Goal: Task Accomplishment & Management: Complete application form

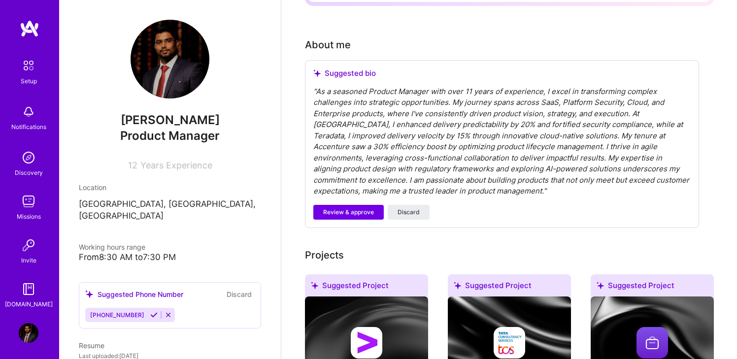
scroll to position [246, 0]
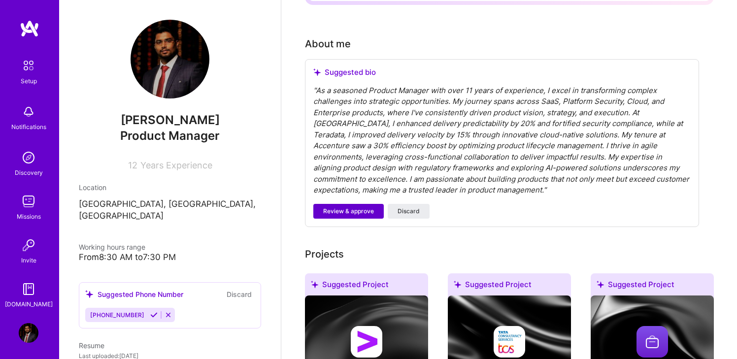
click at [349, 207] on span "Review & approve" at bounding box center [348, 211] width 51 height 9
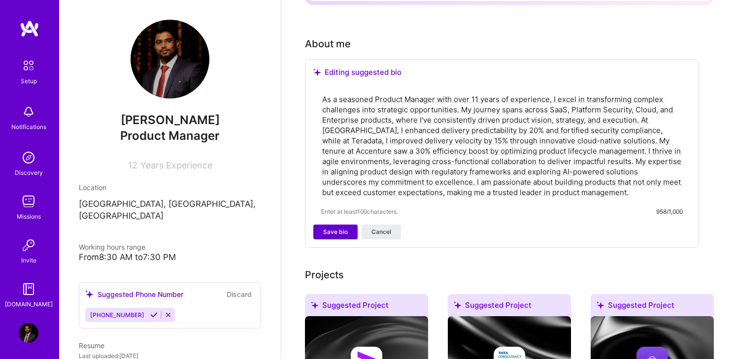
click at [337, 228] on span "Save bio" at bounding box center [335, 232] width 25 height 9
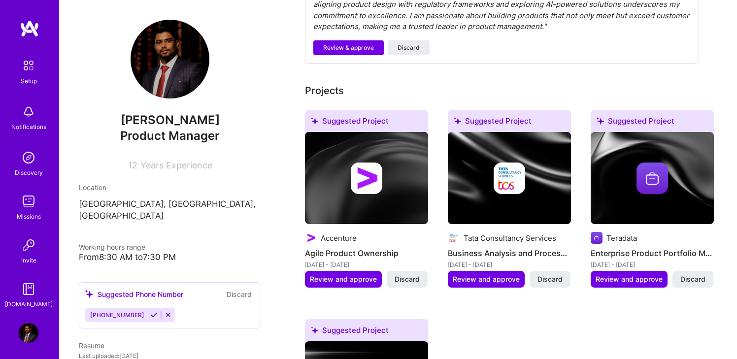
scroll to position [514, 0]
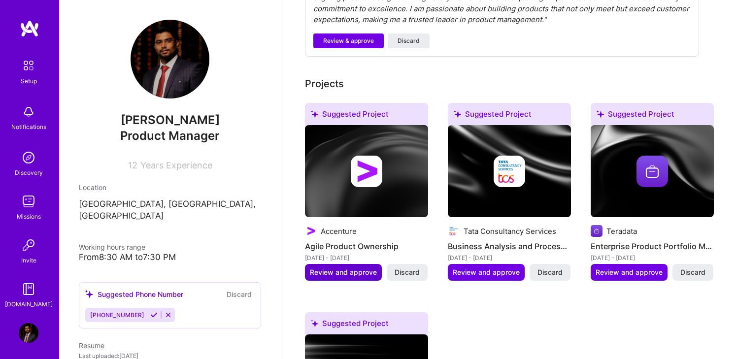
click at [348, 268] on span "Review and approve" at bounding box center [343, 273] width 67 height 10
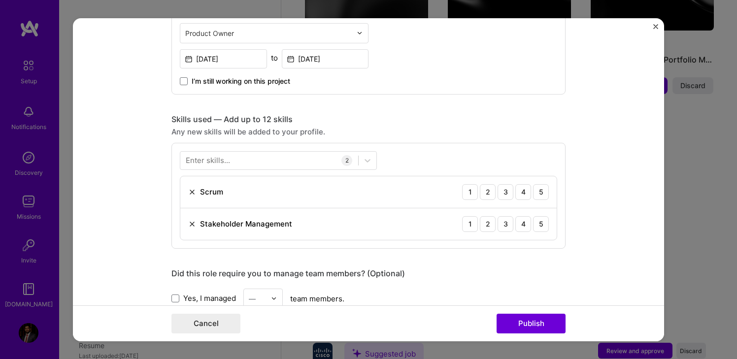
scroll to position [397, 0]
click at [541, 190] on div "5" at bounding box center [541, 191] width 16 height 16
click at [543, 221] on div "5" at bounding box center [541, 223] width 16 height 16
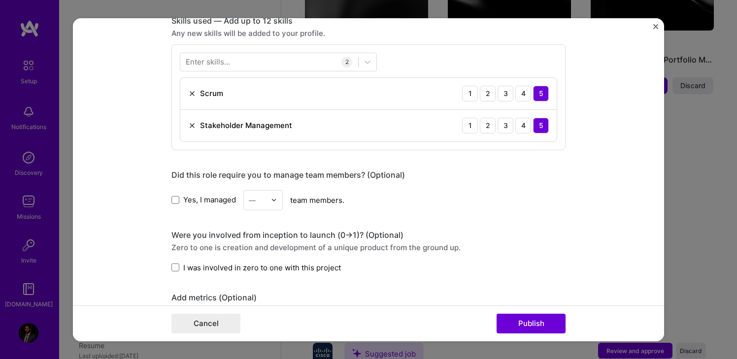
scroll to position [498, 0]
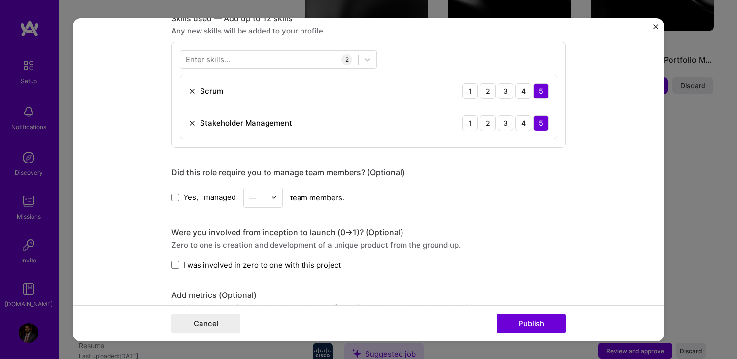
click at [273, 199] on img at bounding box center [274, 198] width 6 height 6
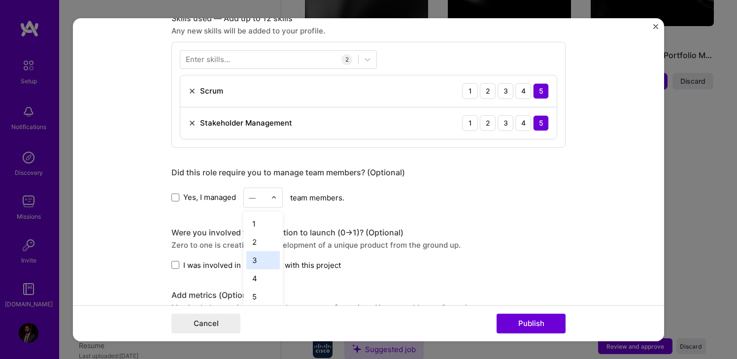
click at [255, 263] on div "3" at bounding box center [263, 260] width 34 height 18
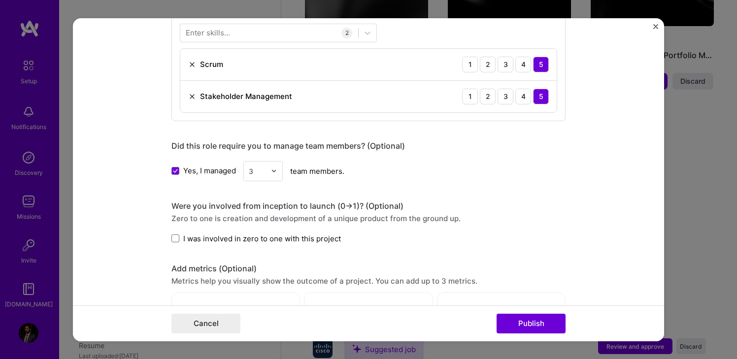
scroll to position [527, 0]
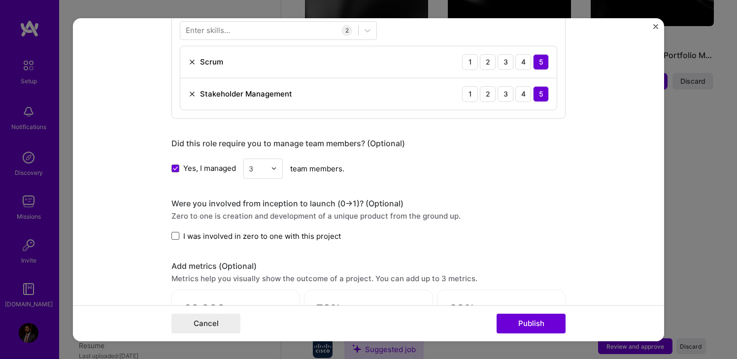
click at [177, 238] on span at bounding box center [175, 236] width 8 height 8
click at [0, 0] on input "I was involved in zero to one with this project" at bounding box center [0, 0] width 0 height 0
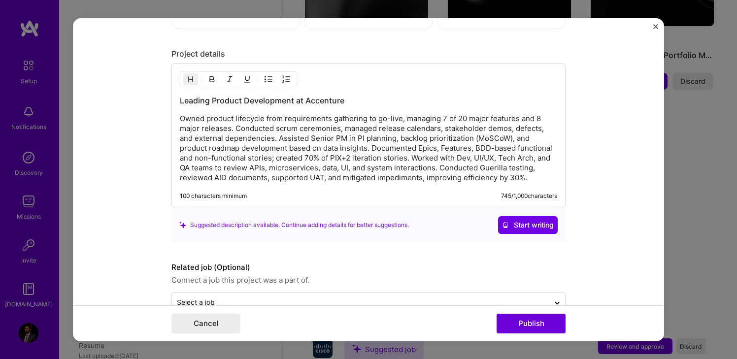
scroll to position [893, 0]
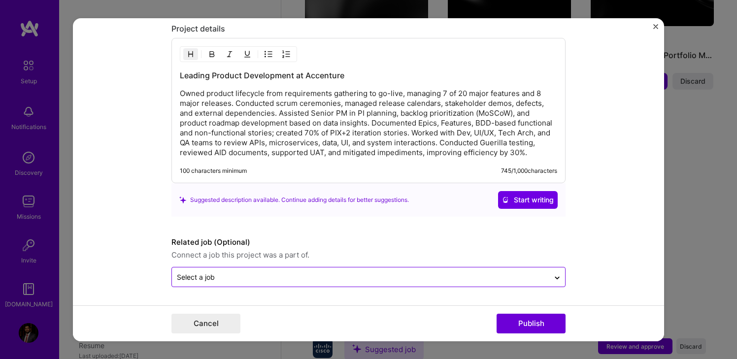
click at [410, 280] on input "text" at bounding box center [361, 277] width 368 height 10
click at [595, 248] on form "Editing suggested project This project is suggested based on your LinkedIn, res…" at bounding box center [368, 179] width 591 height 323
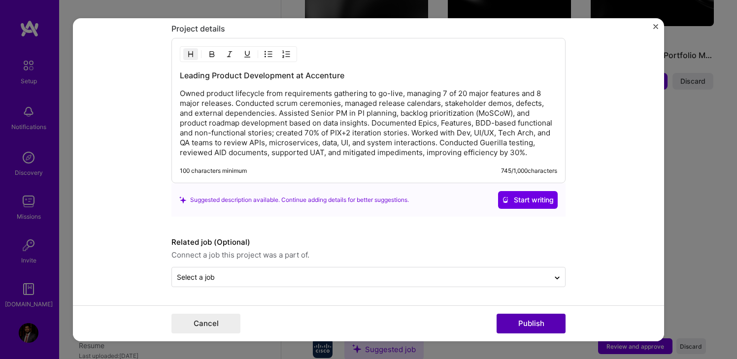
click at [527, 326] on button "Publish" at bounding box center [531, 324] width 69 height 20
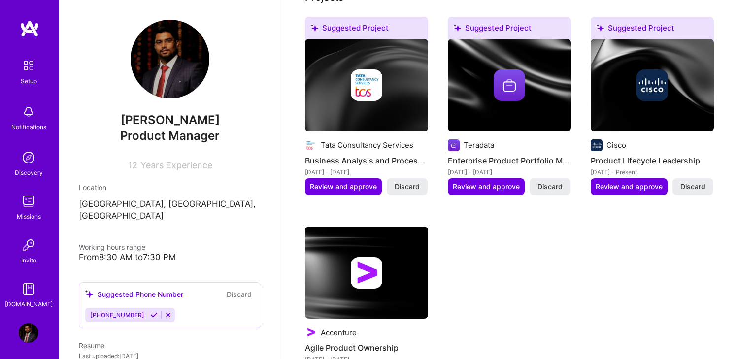
scroll to position [410, 0]
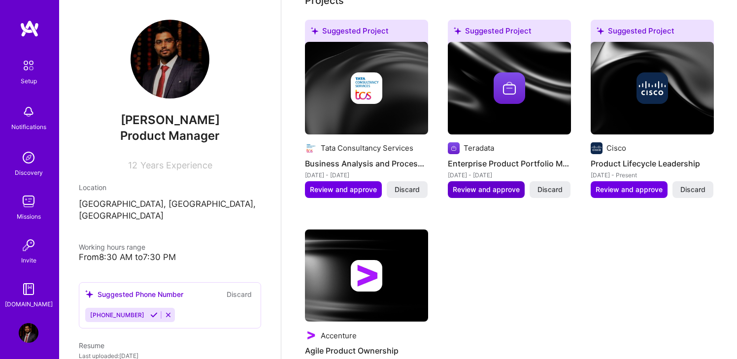
click at [497, 185] on span "Review and approve" at bounding box center [486, 190] width 67 height 10
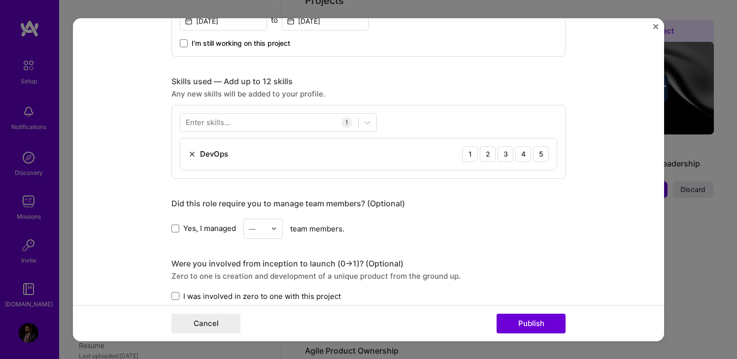
scroll to position [438, 0]
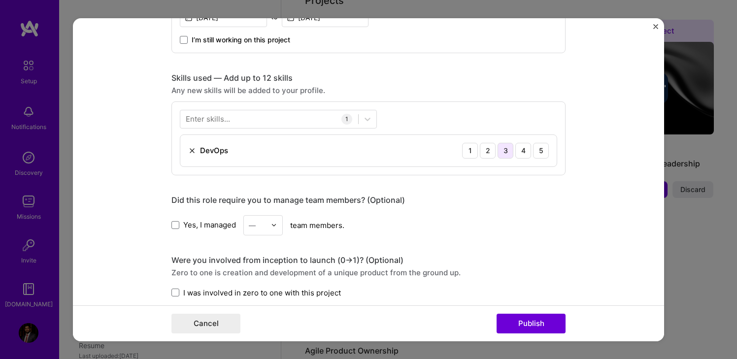
click at [504, 151] on div "3" at bounding box center [506, 150] width 16 height 16
click at [264, 122] on div at bounding box center [269, 119] width 178 height 16
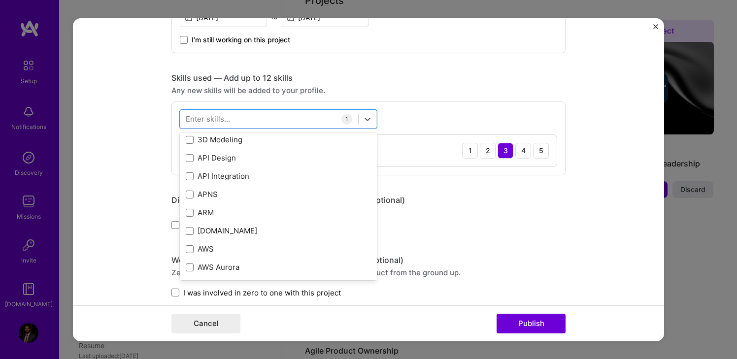
scroll to position [0, 0]
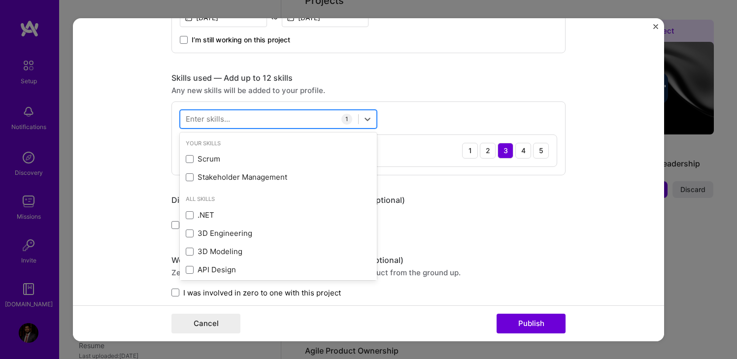
click at [236, 122] on div at bounding box center [269, 119] width 178 height 16
type input "o"
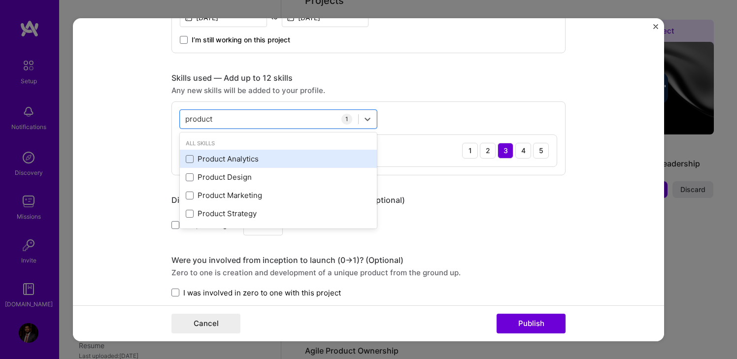
click at [232, 159] on div "Product Analytics" at bounding box center [278, 159] width 185 height 10
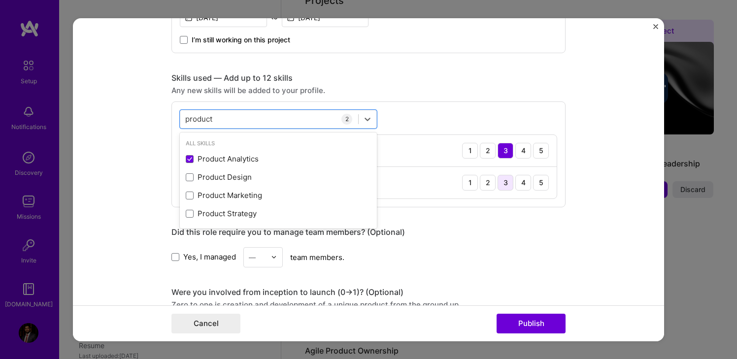
click at [506, 183] on div "3" at bounding box center [506, 182] width 16 height 16
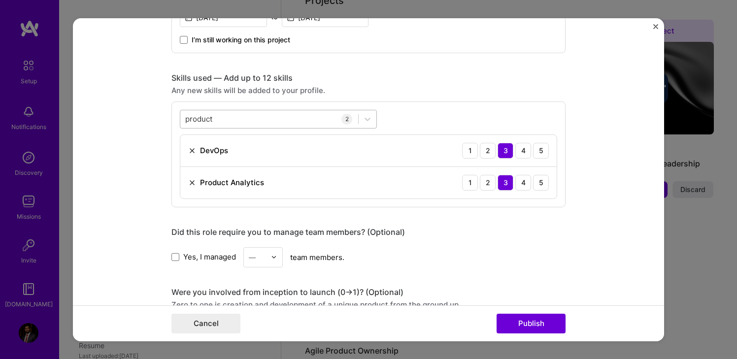
click at [259, 120] on div "product product" at bounding box center [269, 119] width 178 height 16
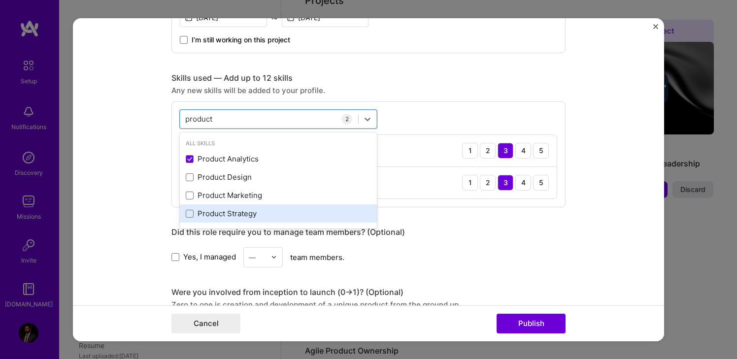
click at [233, 213] on div "Product Strategy" at bounding box center [278, 213] width 185 height 10
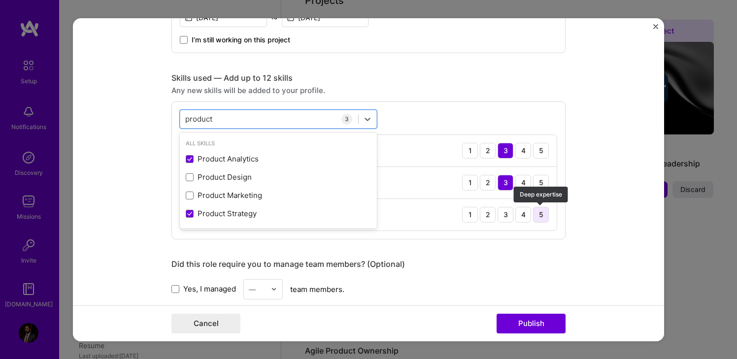
click at [540, 214] on div "5" at bounding box center [541, 214] width 16 height 16
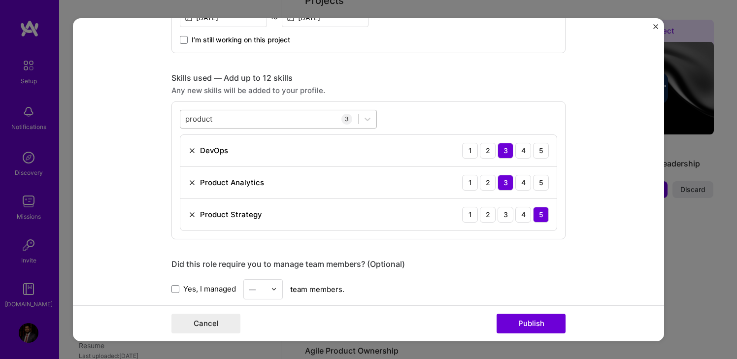
click at [287, 118] on div "product product" at bounding box center [269, 119] width 178 height 16
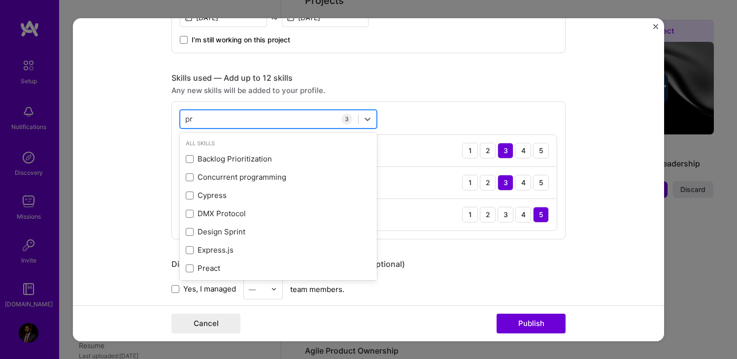
type input "p"
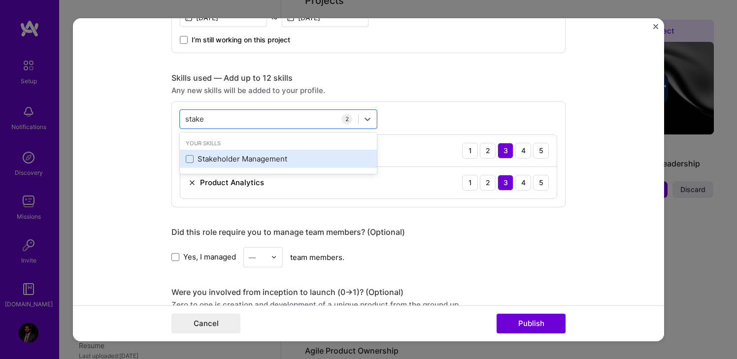
click at [262, 154] on div "Stakeholder Management" at bounding box center [278, 159] width 185 height 10
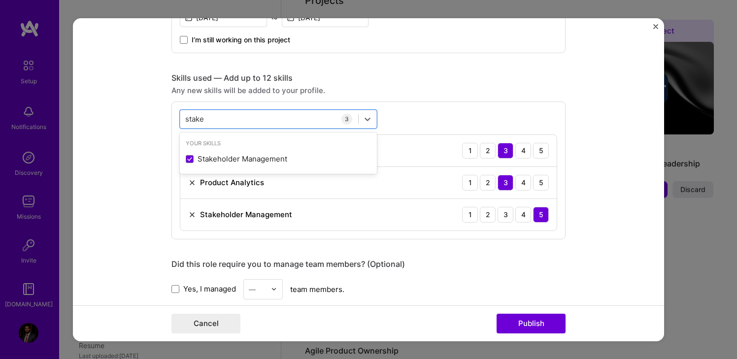
click at [373, 217] on div "Stakeholder Management 1 2 3 4 5" at bounding box center [368, 215] width 376 height 32
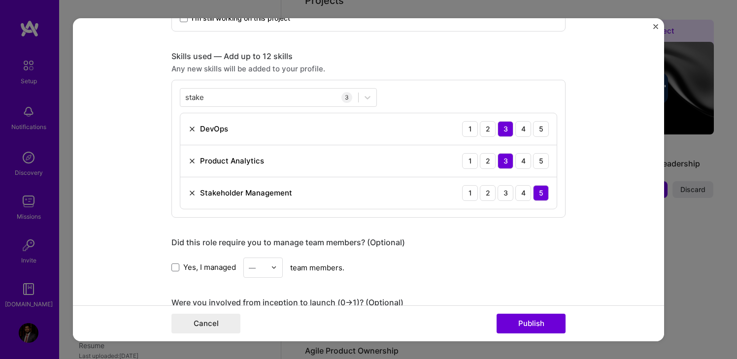
scroll to position [442, 0]
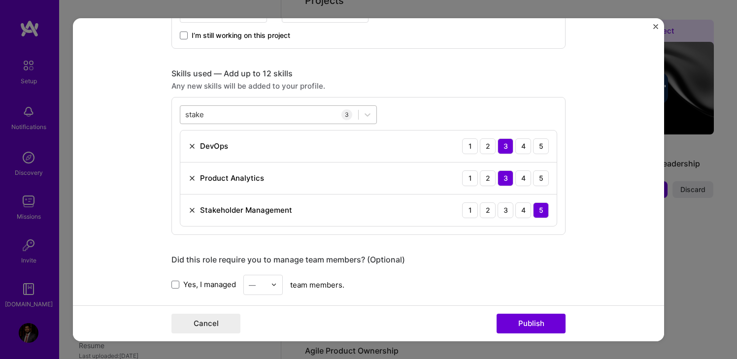
click at [276, 113] on div "stake stake" at bounding box center [269, 114] width 178 height 16
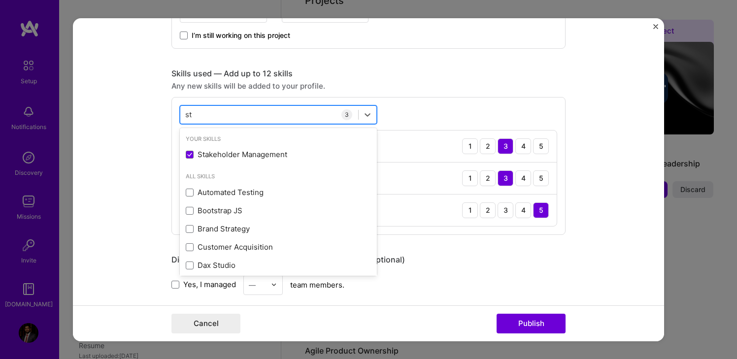
type input "s"
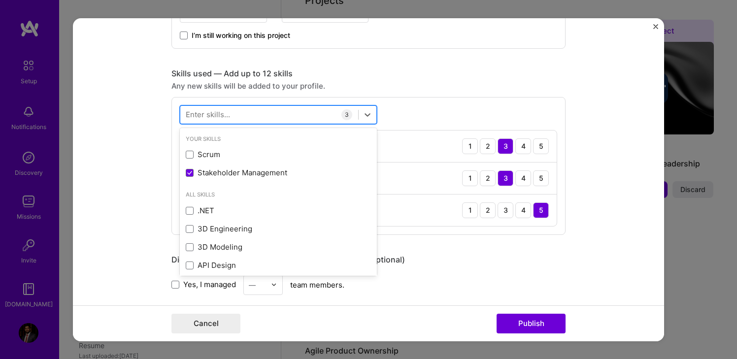
click at [265, 115] on div at bounding box center [269, 114] width 178 height 16
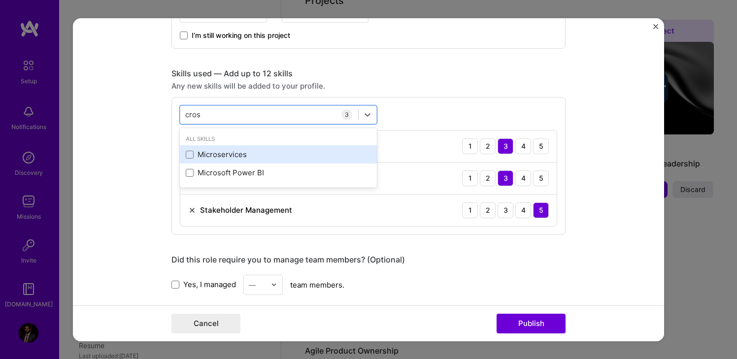
click at [224, 158] on div "Microservices" at bounding box center [278, 154] width 185 height 10
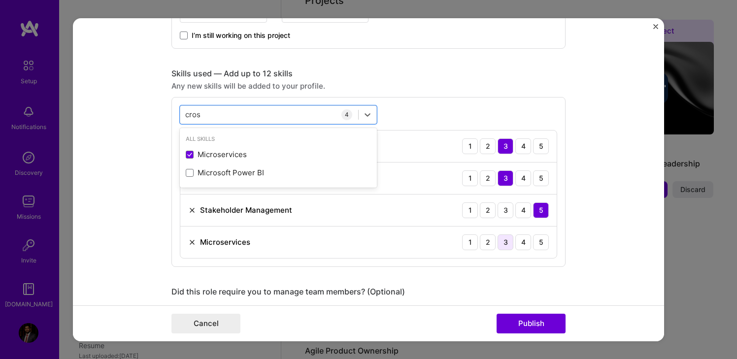
click at [503, 244] on div "3" at bounding box center [506, 242] width 16 height 16
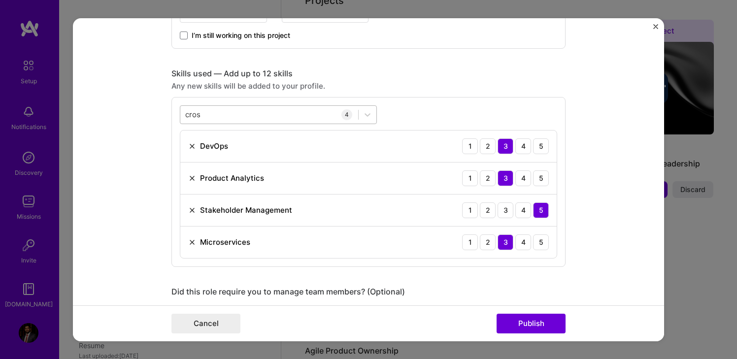
click at [299, 116] on div "cros cros" at bounding box center [269, 114] width 178 height 16
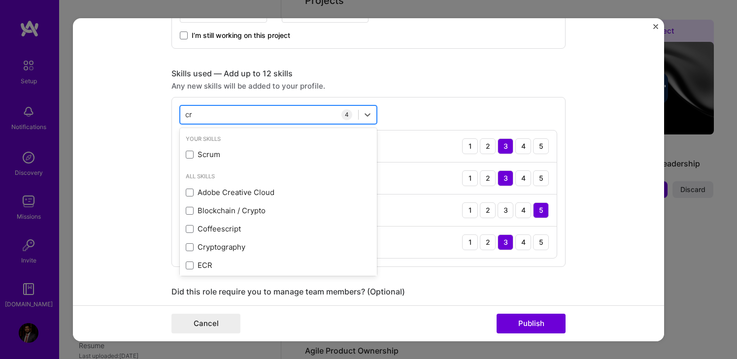
type input "c"
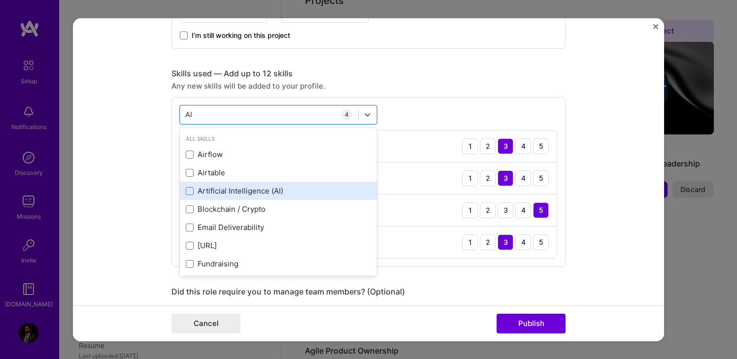
click at [272, 189] on div "Artificial Intelligence (AI)" at bounding box center [278, 191] width 185 height 10
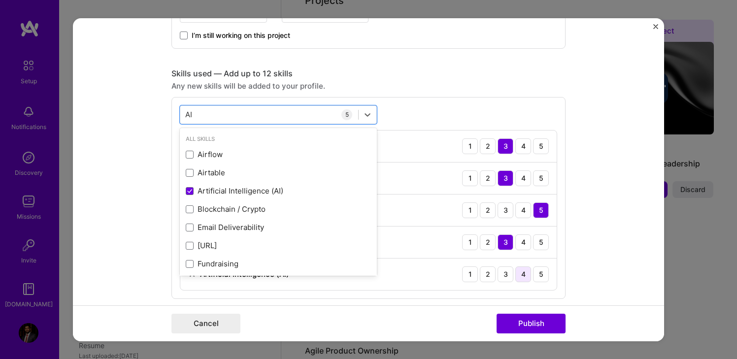
type input "AI"
click at [523, 275] on div "4" at bounding box center [523, 274] width 16 height 16
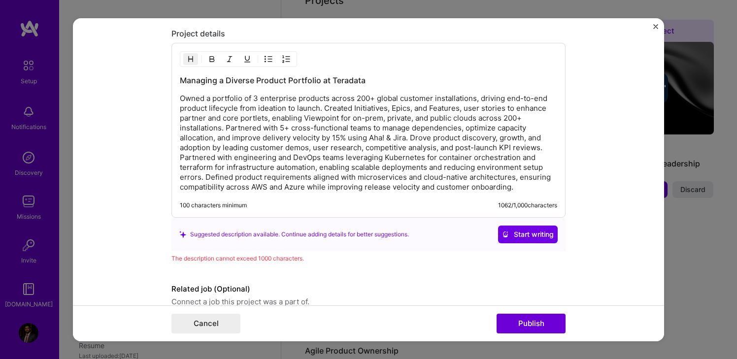
scroll to position [982, 0]
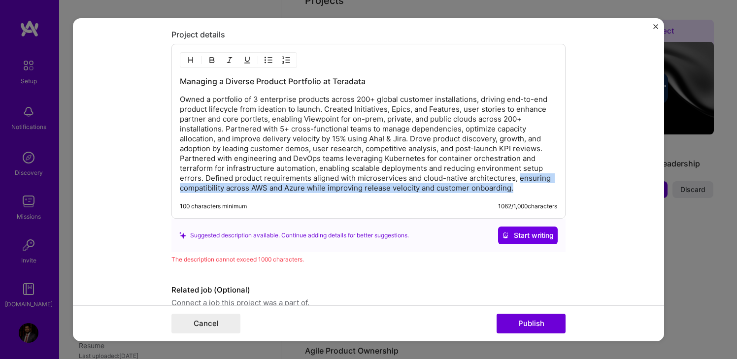
drag, startPoint x: 518, startPoint y: 180, endPoint x: 522, endPoint y: 191, distance: 10.9
click at [522, 191] on p "Owned a portfolio of 3 enterprise products across 200+ global customer installa…" at bounding box center [368, 144] width 377 height 99
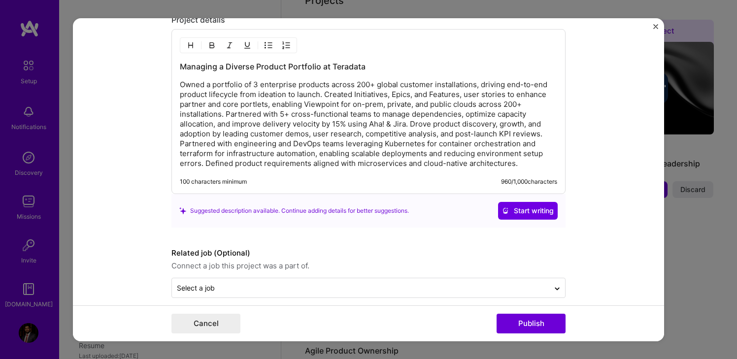
scroll to position [1009, 0]
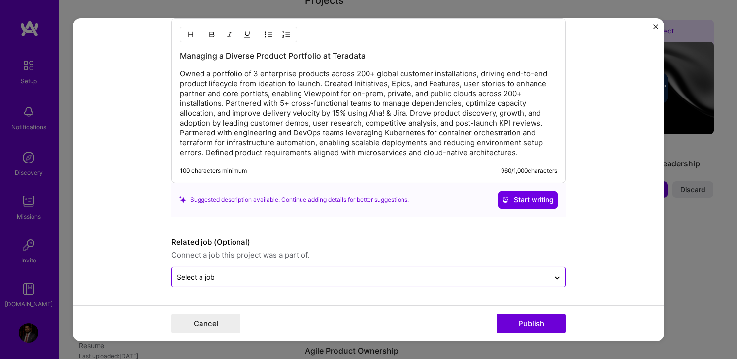
click at [395, 278] on input "text" at bounding box center [361, 277] width 368 height 10
type input "product manager"
click at [498, 191] on button "Start writing" at bounding box center [528, 200] width 60 height 18
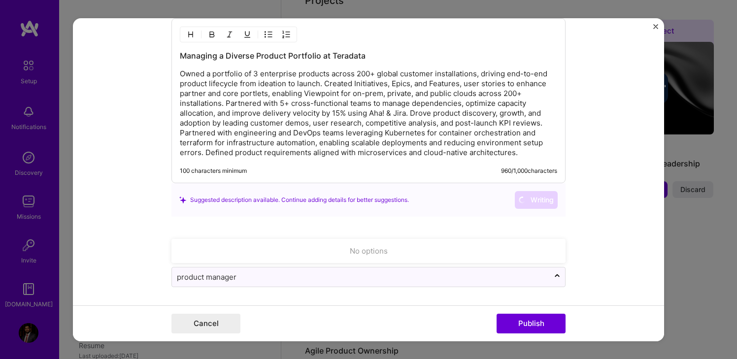
click at [589, 264] on form "Editing suggested project This project is suggested based on your LinkedIn, res…" at bounding box center [368, 179] width 591 height 323
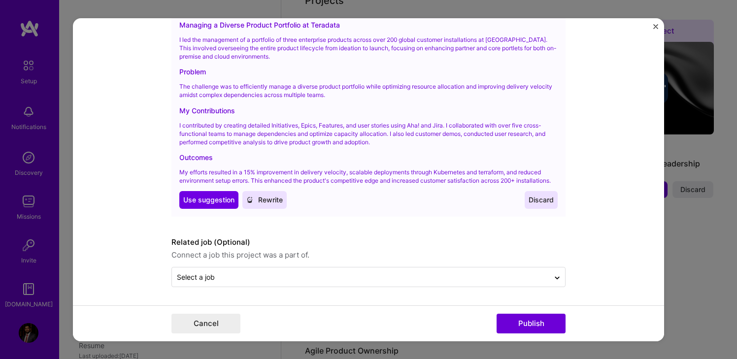
scroll to position [1198, 0]
click at [209, 205] on span "Use suggestion" at bounding box center [208, 200] width 51 height 10
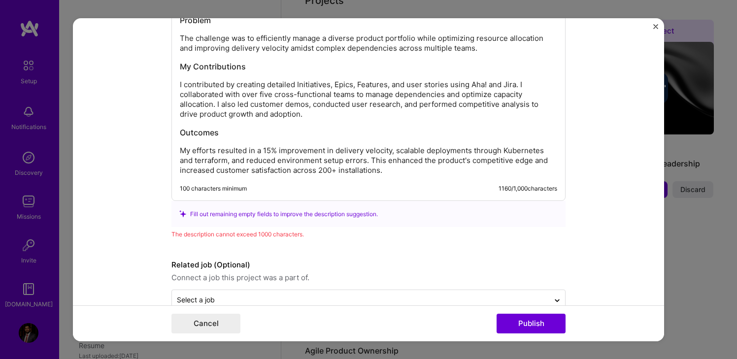
scroll to position [1099, 0]
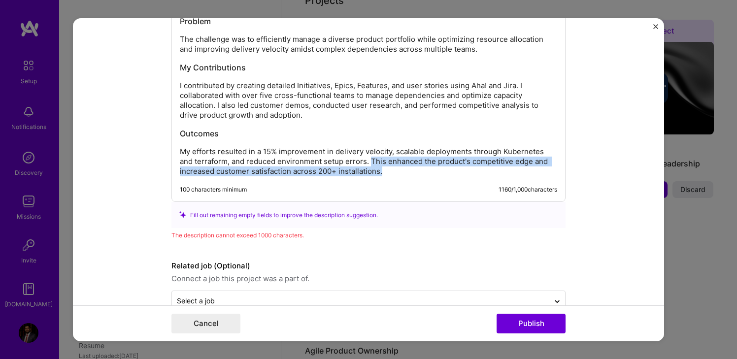
drag, startPoint x: 371, startPoint y: 161, endPoint x: 385, endPoint y: 172, distance: 17.5
click at [385, 172] on p "My efforts resulted in a 15% improvement in delivery velocity, scalable deploym…" at bounding box center [368, 162] width 377 height 30
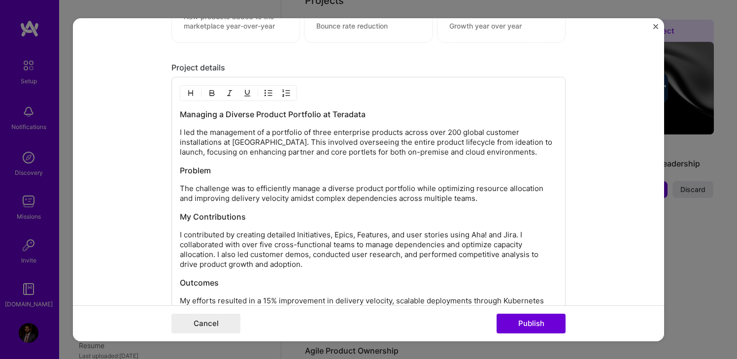
scroll to position [948, 0]
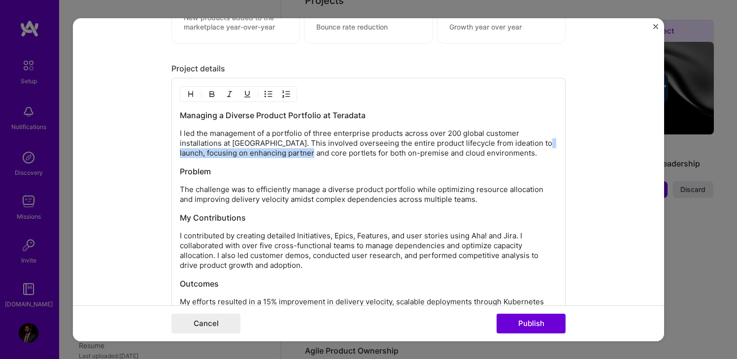
drag, startPoint x: 180, startPoint y: 153, endPoint x: 318, endPoint y: 154, distance: 138.0
click at [318, 154] on p "I led the management of a portfolio of three enterprise products across over 20…" at bounding box center [368, 144] width 377 height 30
click at [302, 167] on h3 "Problem" at bounding box center [368, 171] width 377 height 11
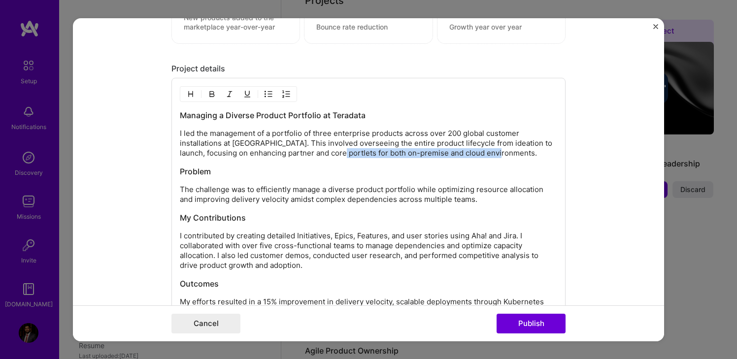
drag, startPoint x: 511, startPoint y: 153, endPoint x: 349, endPoint y: 153, distance: 162.6
click at [349, 153] on p "I led the management of a portfolio of three enterprise products across over 20…" at bounding box center [368, 144] width 377 height 30
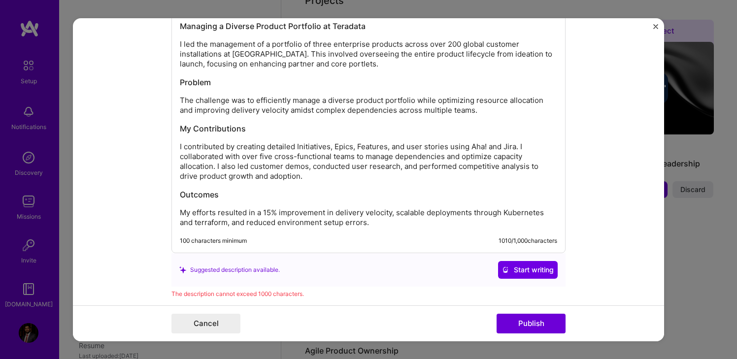
scroll to position [1022, 0]
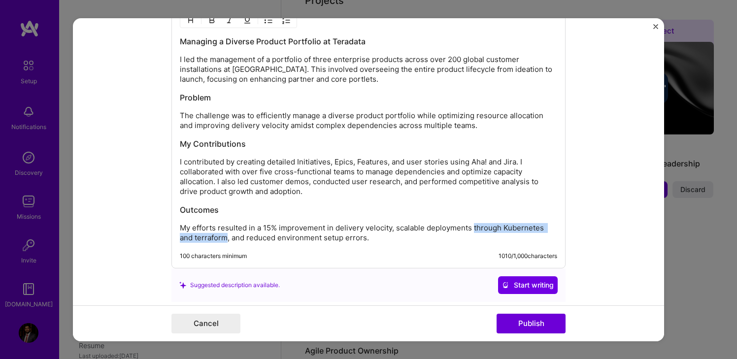
drag, startPoint x: 473, startPoint y: 228, endPoint x: 227, endPoint y: 239, distance: 246.1
click at [227, 239] on p "My efforts resulted in a 15% improvement in delivery velocity, scalable deploym…" at bounding box center [368, 233] width 377 height 20
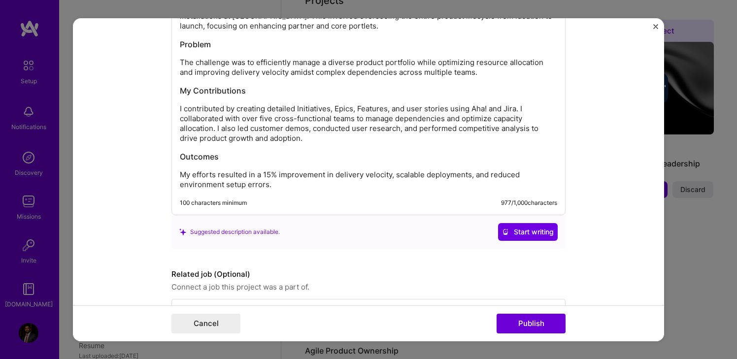
scroll to position [1108, 0]
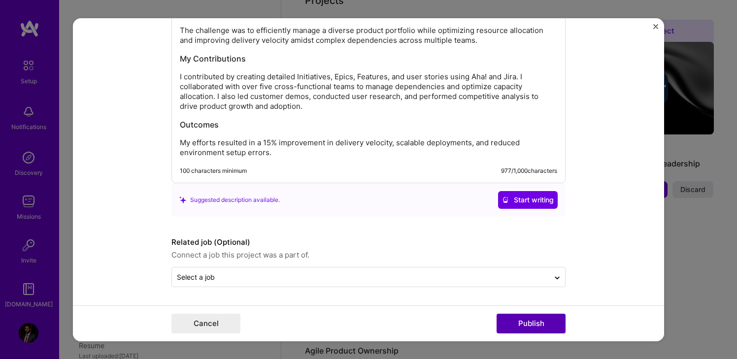
click at [526, 321] on button "Publish" at bounding box center [531, 324] width 69 height 20
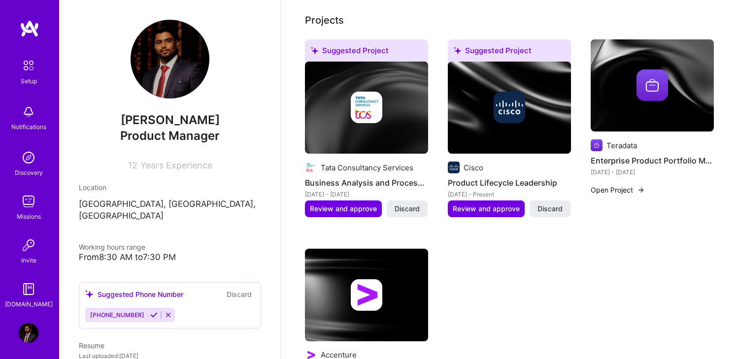
scroll to position [357, 0]
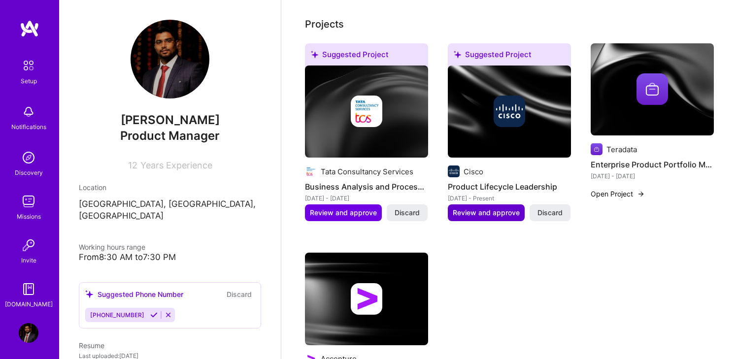
click at [489, 208] on span "Review and approve" at bounding box center [486, 213] width 67 height 10
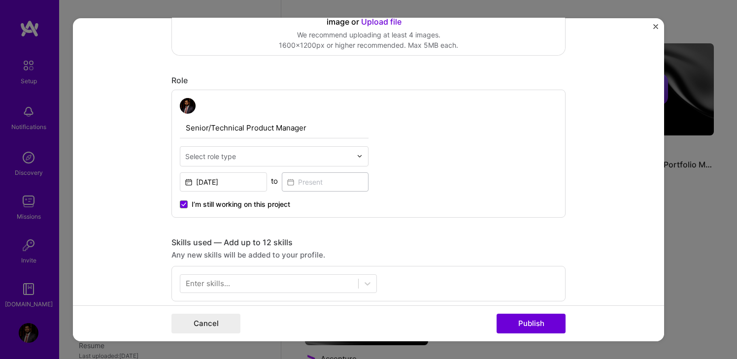
scroll to position [274, 0]
click at [362, 155] on img at bounding box center [360, 156] width 6 height 6
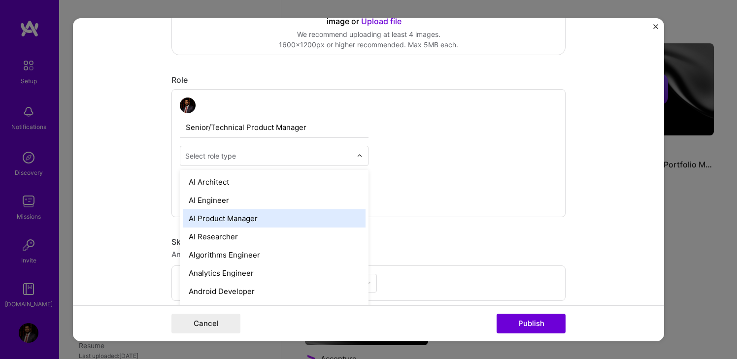
click at [275, 222] on div "AI Product Manager" at bounding box center [274, 218] width 183 height 18
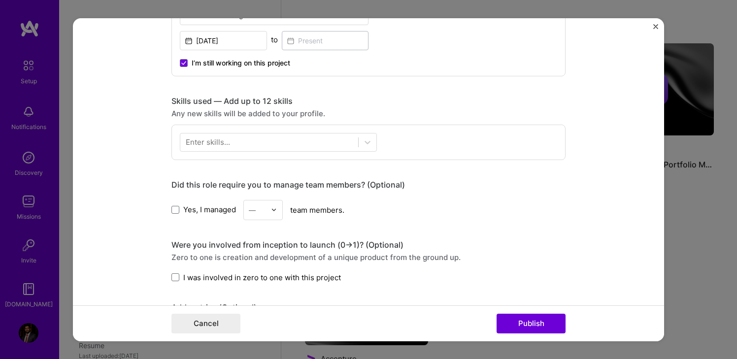
scroll to position [398, 0]
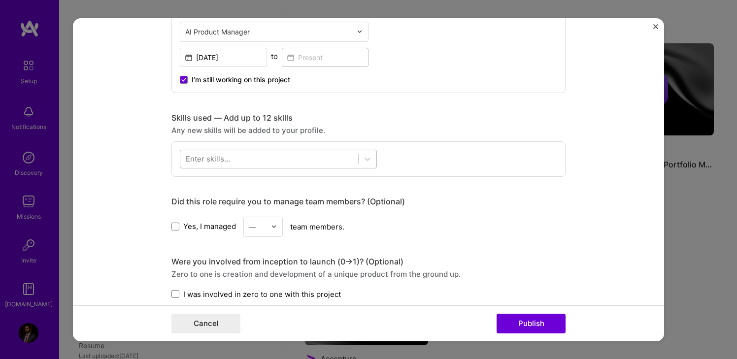
click at [283, 163] on div at bounding box center [269, 159] width 178 height 16
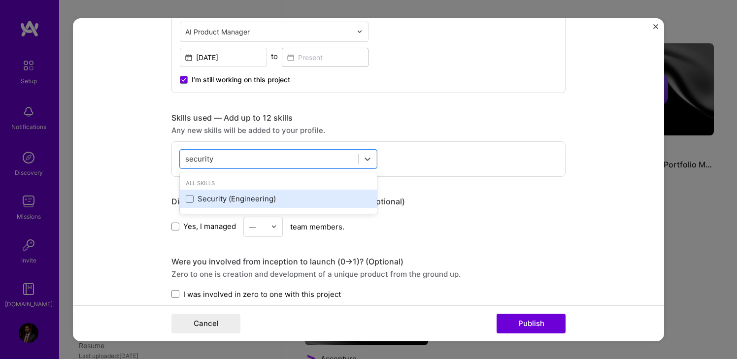
click at [248, 198] on div "Security (Engineering)" at bounding box center [278, 199] width 185 height 10
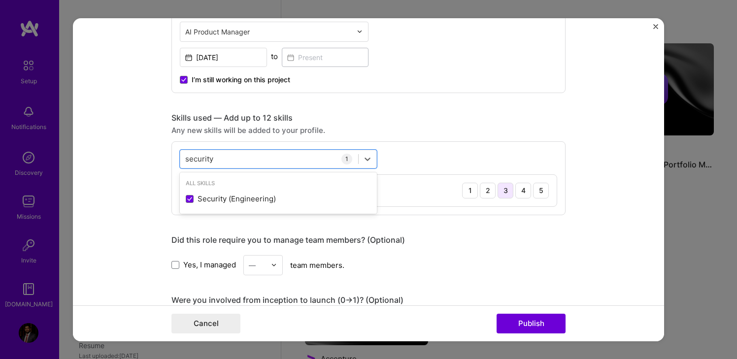
click at [502, 192] on div "3" at bounding box center [506, 190] width 16 height 16
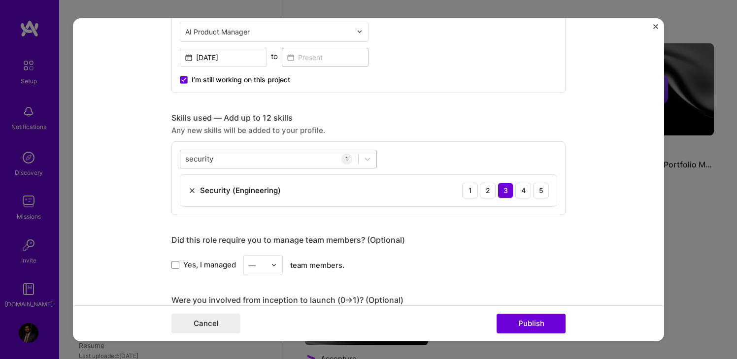
click at [257, 160] on div "security security" at bounding box center [269, 159] width 178 height 16
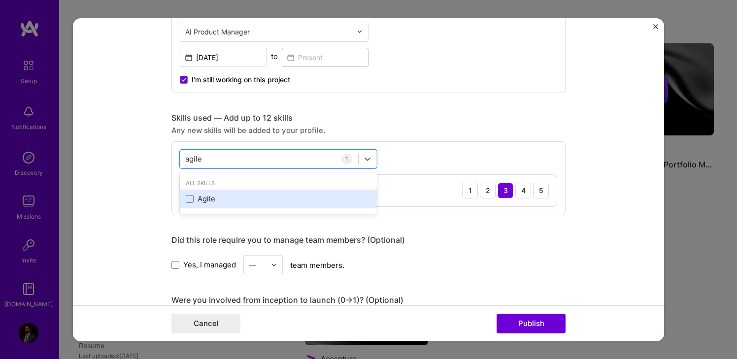
click at [206, 198] on div "Agile" at bounding box center [278, 199] width 185 height 10
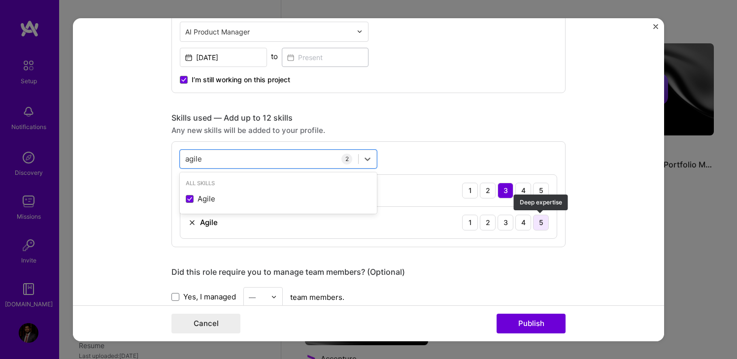
click at [543, 230] on div "5" at bounding box center [541, 222] width 16 height 16
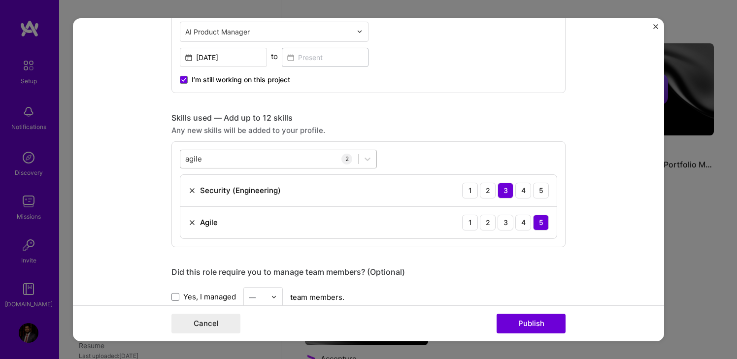
click at [259, 161] on div "agile agile" at bounding box center [269, 159] width 178 height 16
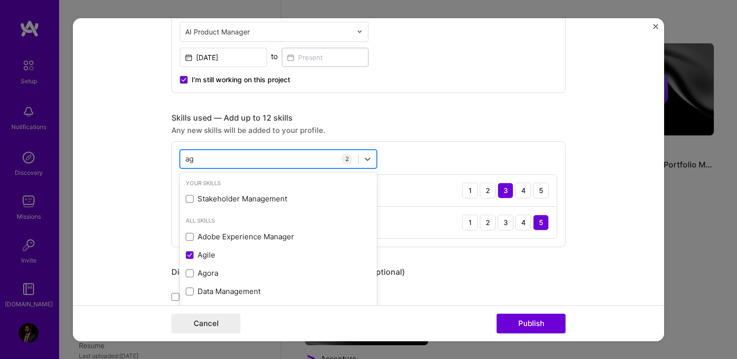
type input "a"
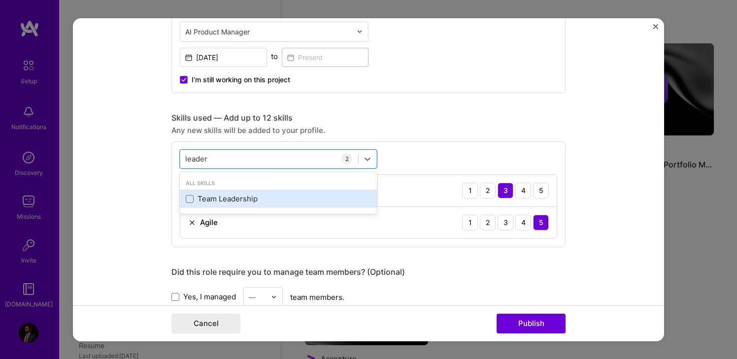
click at [227, 204] on div "Team Leadership" at bounding box center [278, 199] width 197 height 18
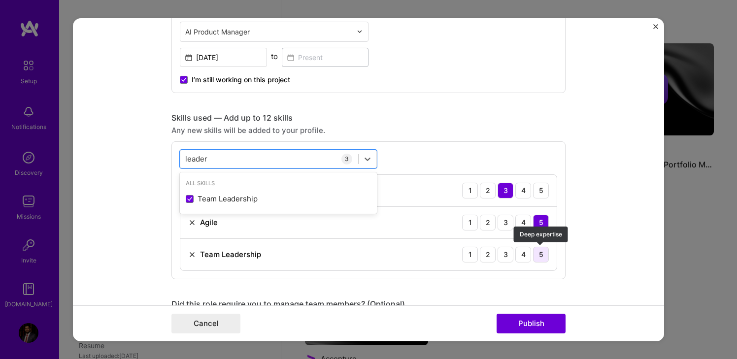
click at [542, 256] on div "5" at bounding box center [541, 254] width 16 height 16
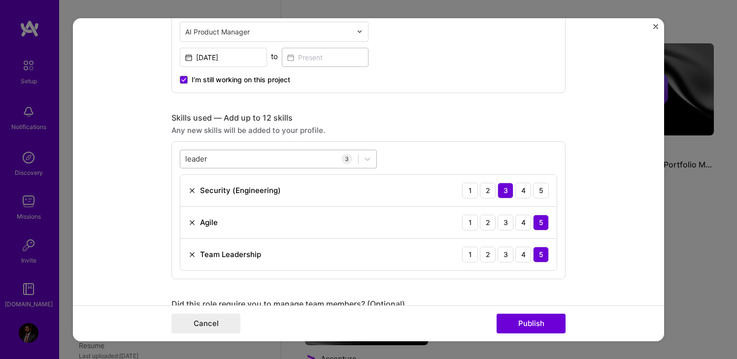
click at [230, 164] on div "leader leader" at bounding box center [269, 159] width 178 height 16
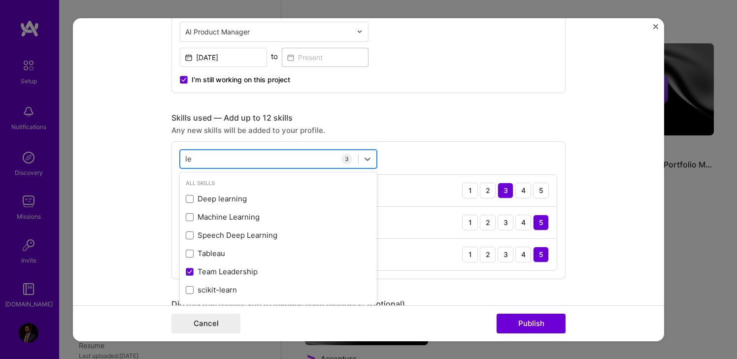
type input "l"
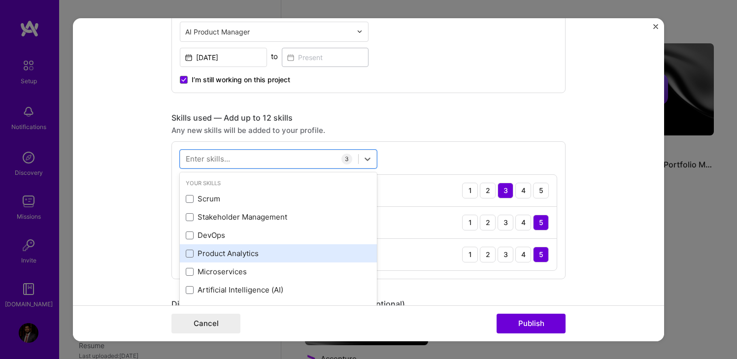
click at [218, 255] on div "Product Analytics" at bounding box center [278, 253] width 185 height 10
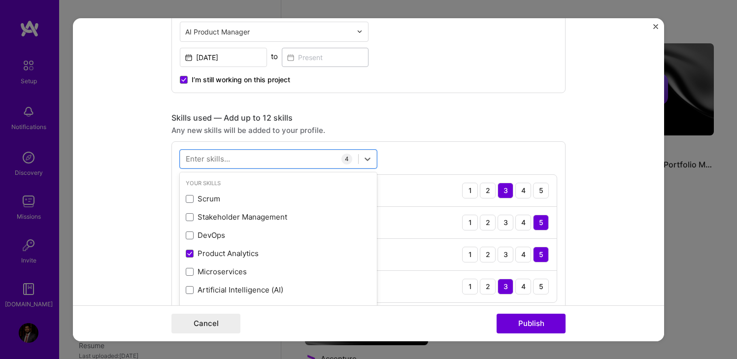
click at [406, 172] on div "option Product Analytics, selected. option DevOps focused, 0 of 2. 378 results …" at bounding box center [368, 226] width 394 height 170
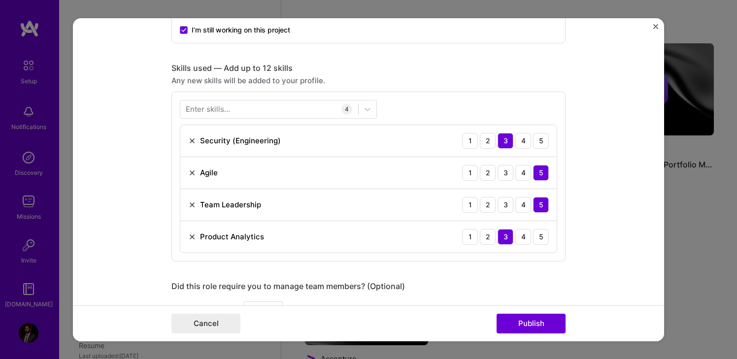
scroll to position [442, 0]
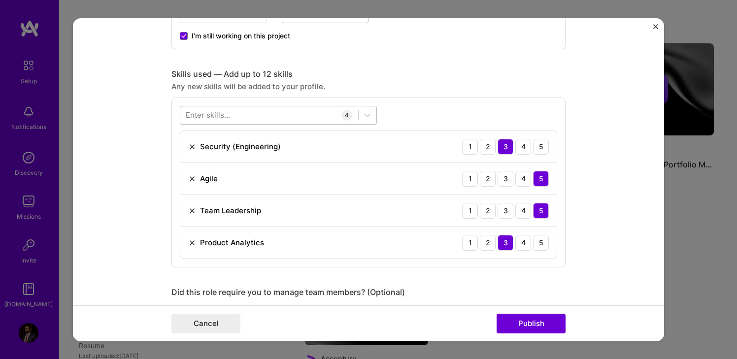
click at [254, 115] on div at bounding box center [269, 115] width 178 height 16
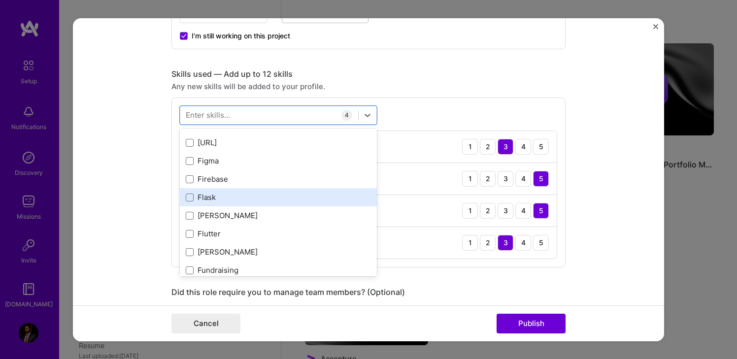
scroll to position [2475, 0]
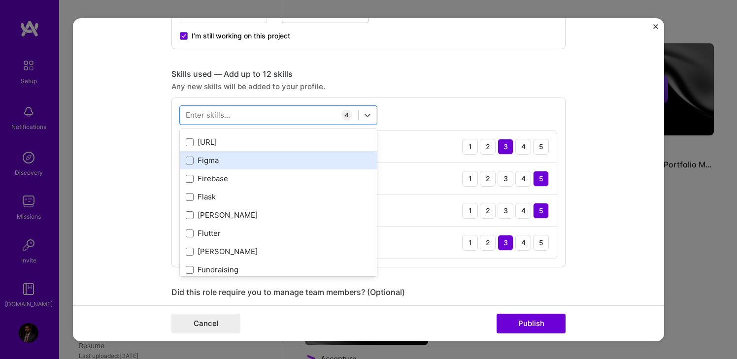
click at [212, 165] on div "Figma" at bounding box center [278, 160] width 185 height 10
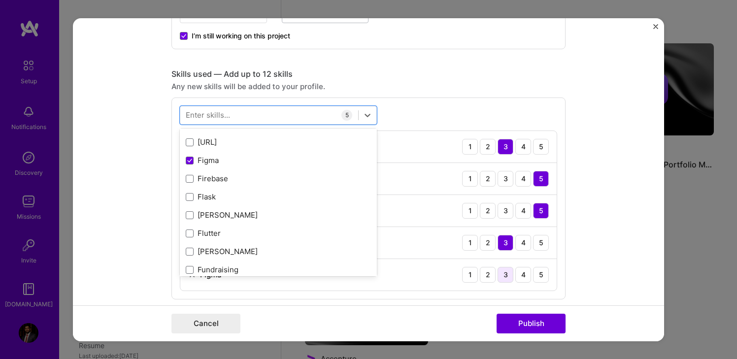
click at [504, 278] on div "3" at bounding box center [506, 275] width 16 height 16
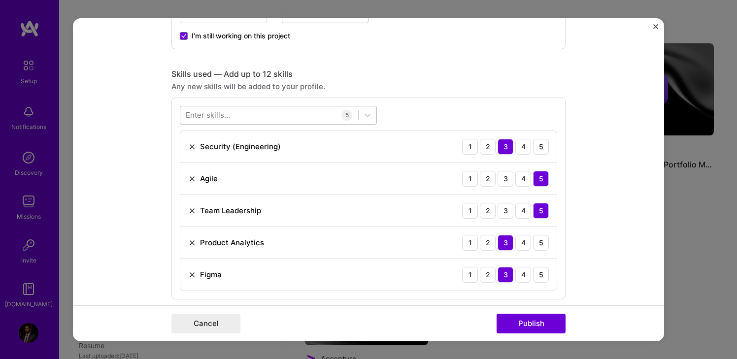
click at [292, 116] on div at bounding box center [269, 115] width 178 height 16
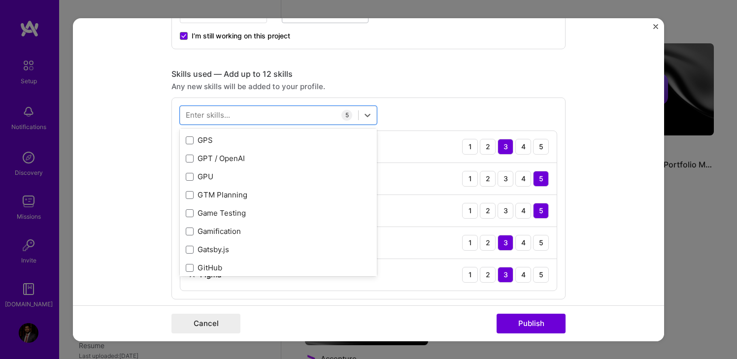
scroll to position [2625, 0]
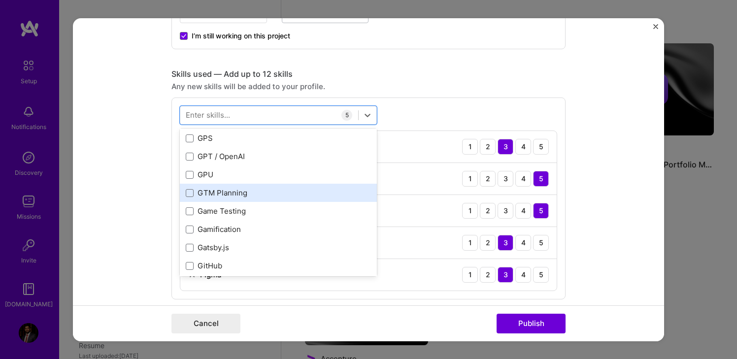
click at [279, 191] on div "GTM Planning" at bounding box center [278, 193] width 185 height 10
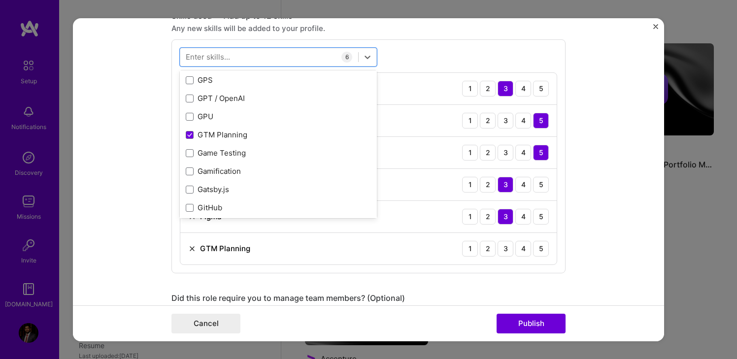
scroll to position [502, 0]
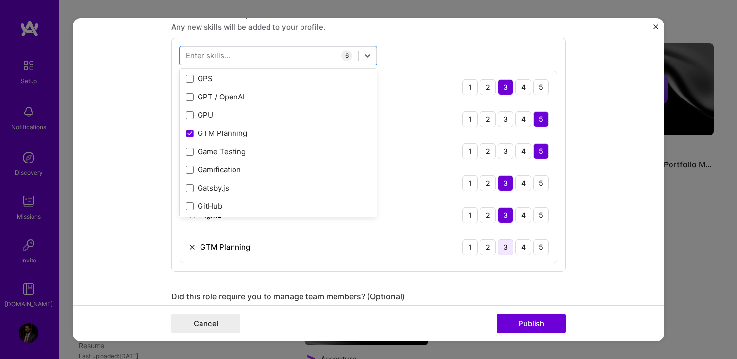
click at [505, 249] on div "3" at bounding box center [506, 247] width 16 height 16
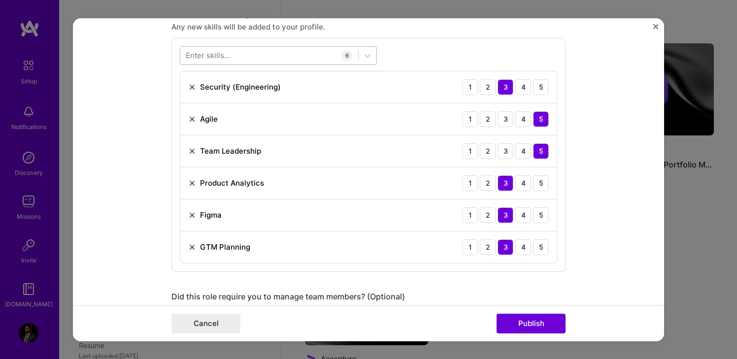
click at [286, 60] on div at bounding box center [269, 55] width 178 height 16
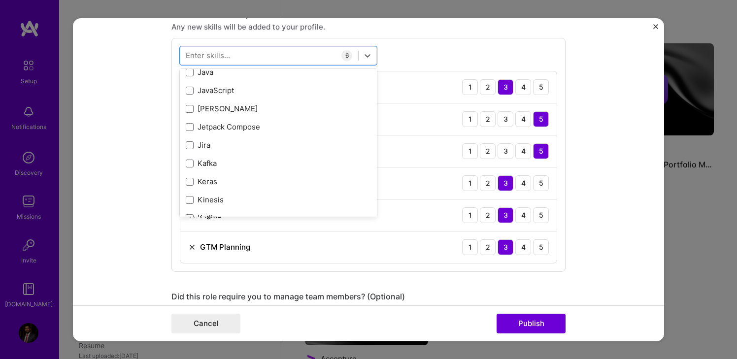
scroll to position [3281, 0]
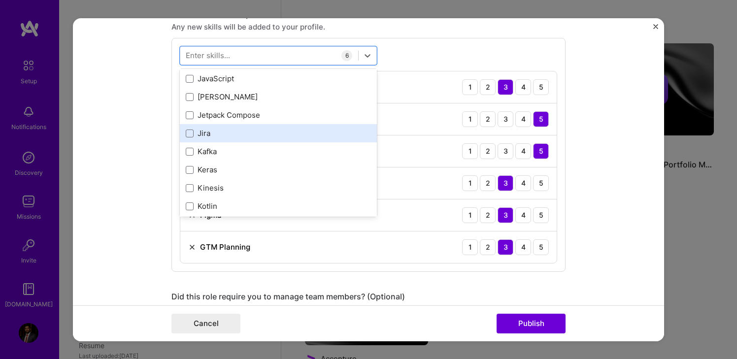
click at [249, 135] on div "Jira" at bounding box center [278, 133] width 185 height 10
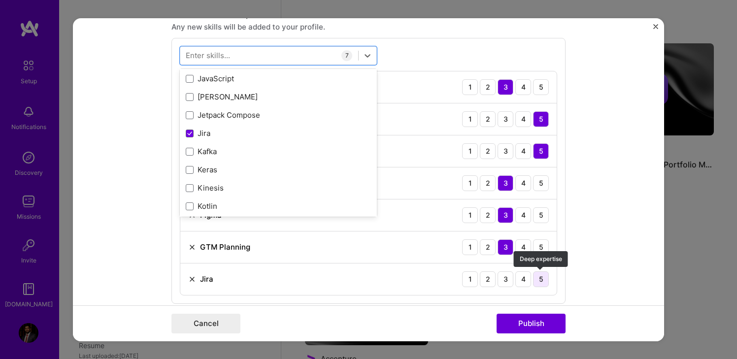
click at [539, 282] on div "5" at bounding box center [541, 279] width 16 height 16
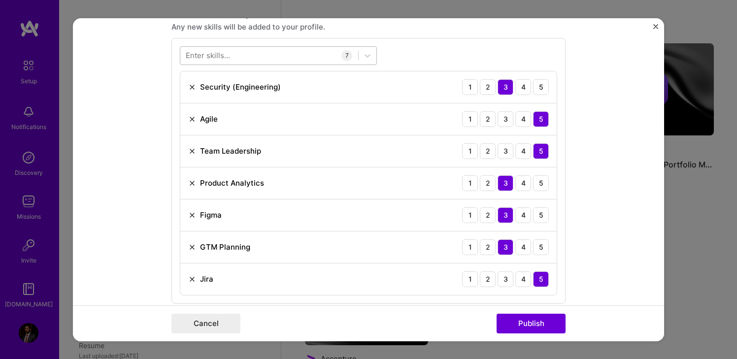
click at [262, 59] on div at bounding box center [269, 55] width 178 height 16
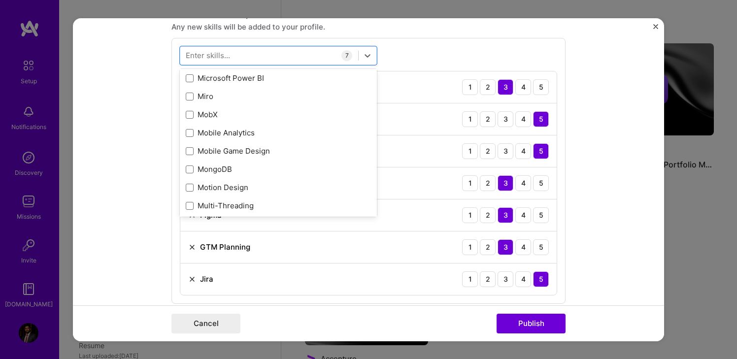
scroll to position [3848, 0]
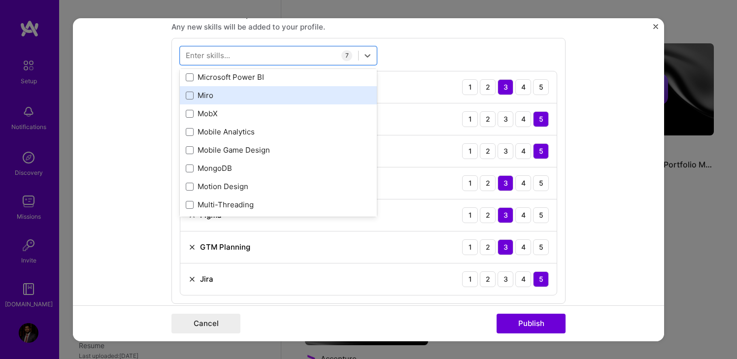
click at [240, 96] on div "Miro" at bounding box center [278, 95] width 185 height 10
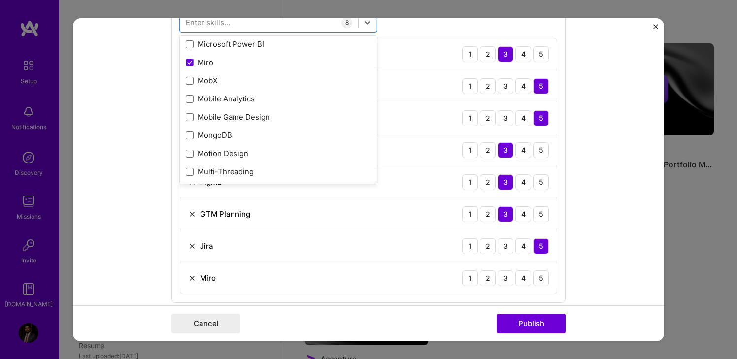
scroll to position [562, 0]
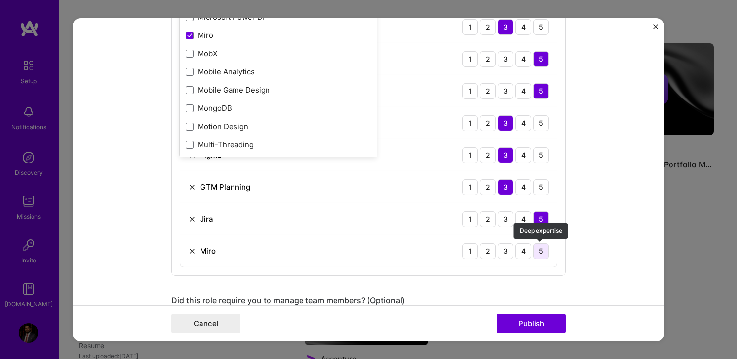
click at [541, 252] on div "5" at bounding box center [541, 251] width 16 height 16
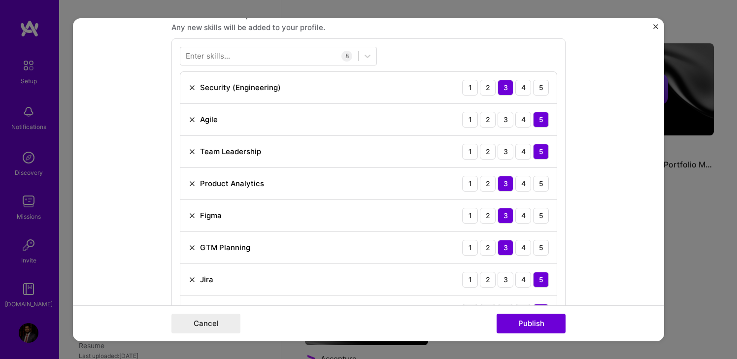
scroll to position [498, 0]
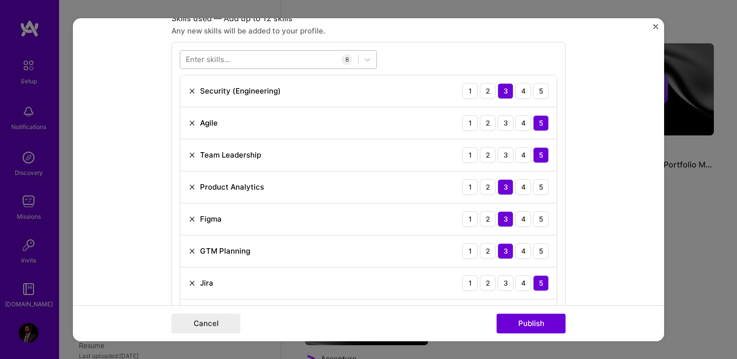
click at [258, 59] on div at bounding box center [269, 59] width 178 height 16
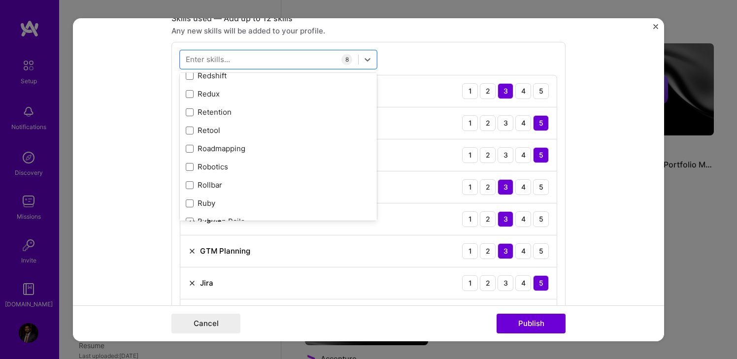
scroll to position [5021, 0]
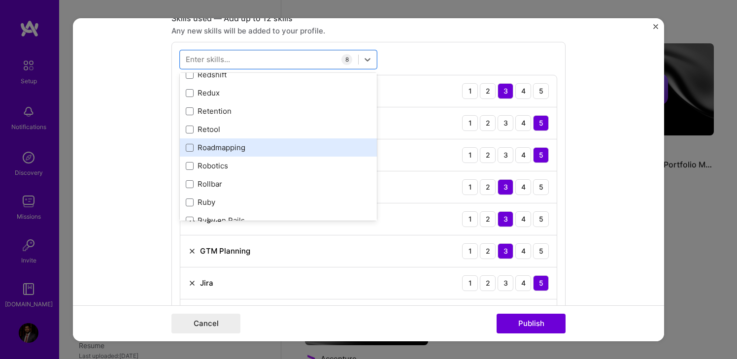
click at [238, 145] on div "Roadmapping" at bounding box center [278, 147] width 185 height 10
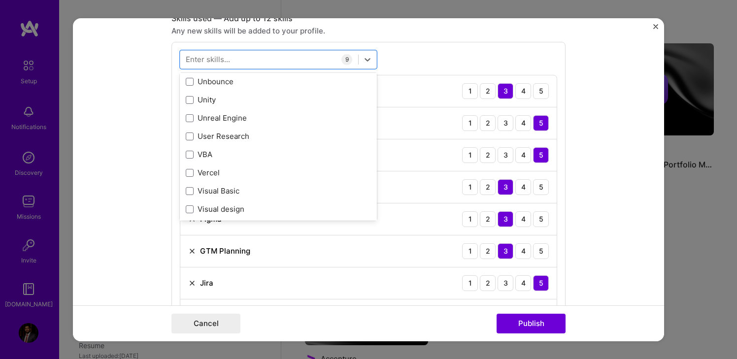
scroll to position [6315, 0]
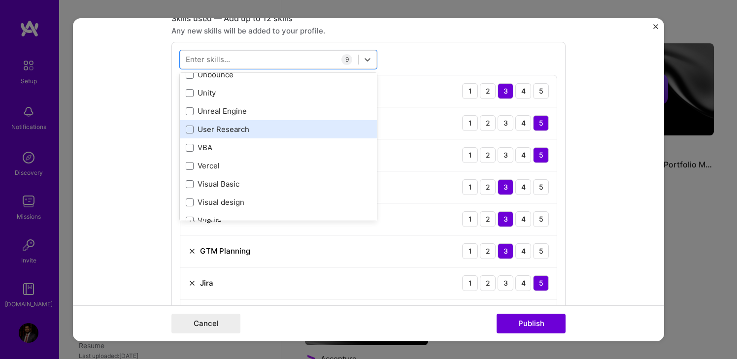
click at [261, 130] on div "User Research" at bounding box center [278, 129] width 185 height 10
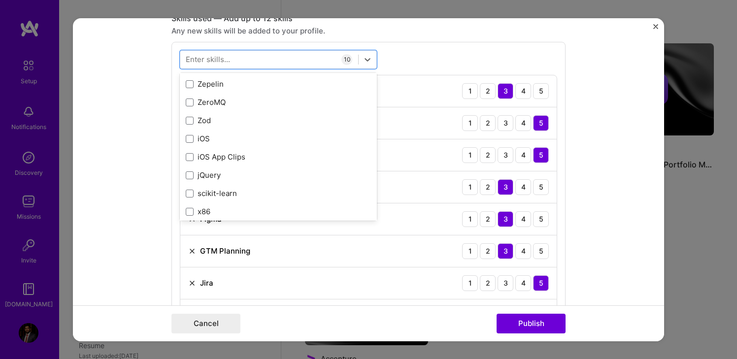
scroll to position [6786, 0]
click at [432, 74] on div "option User Research, selected. option iOS App Clips focused, 0 of 2. 378 resul…" at bounding box center [368, 222] width 394 height 362
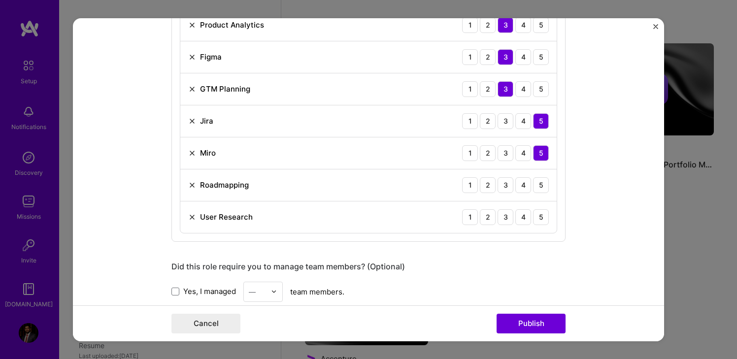
scroll to position [664, 0]
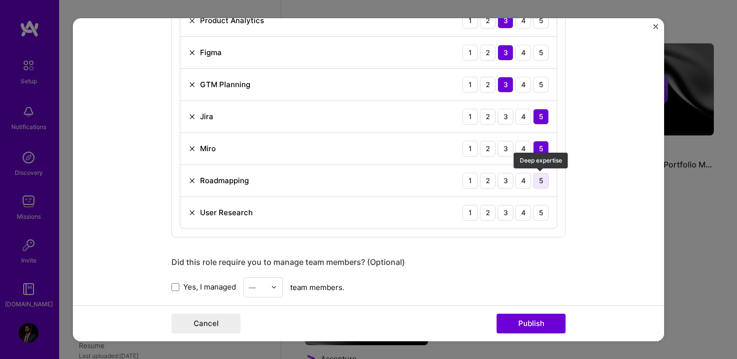
click at [540, 182] on div "5" at bounding box center [541, 180] width 16 height 16
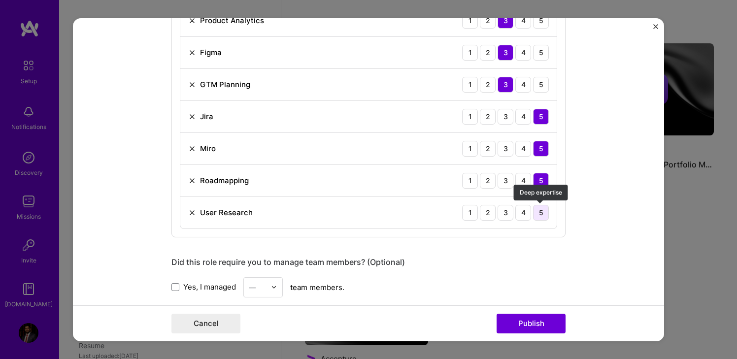
click at [546, 216] on div "5" at bounding box center [541, 212] width 16 height 16
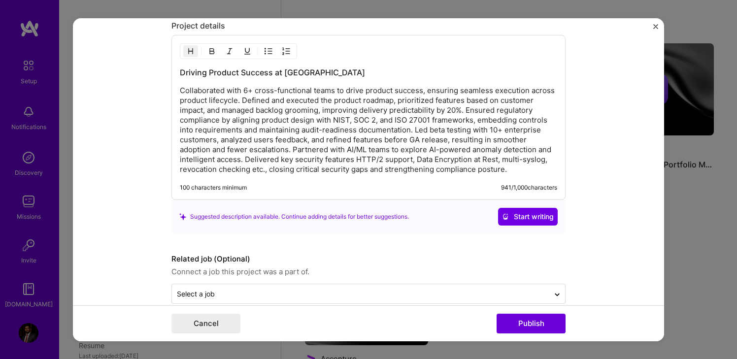
scroll to position [1169, 0]
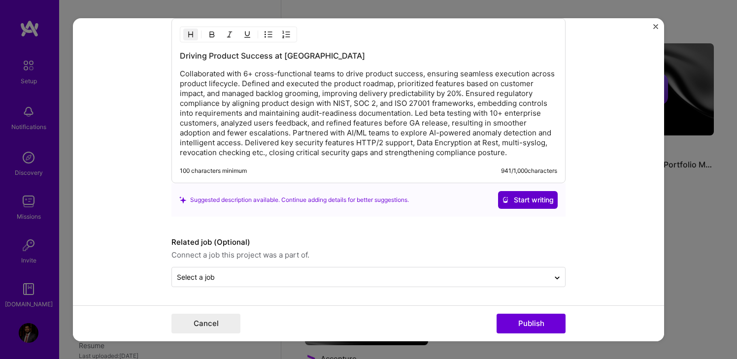
click at [521, 200] on span "Start writing" at bounding box center [528, 200] width 52 height 10
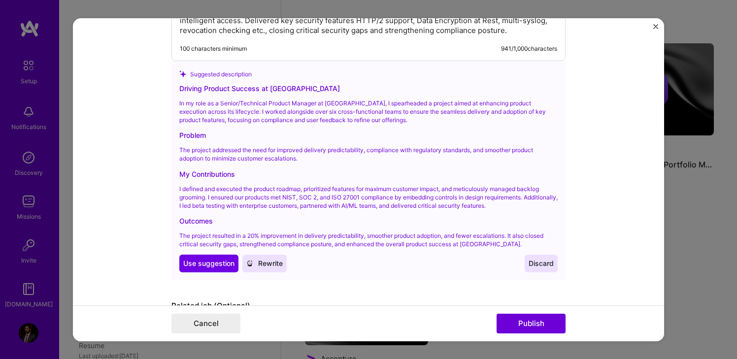
scroll to position [1312, 0]
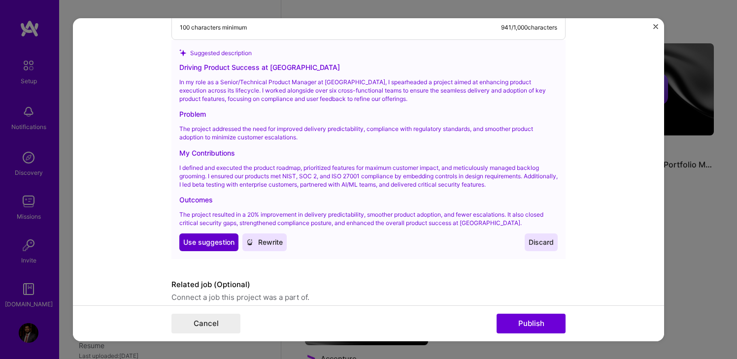
click at [202, 248] on button "Use Use suggestion" at bounding box center [208, 243] width 59 height 18
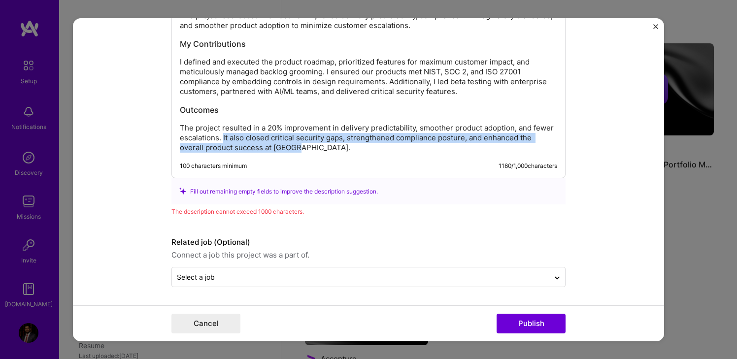
drag, startPoint x: 223, startPoint y: 139, endPoint x: 306, endPoint y: 149, distance: 84.3
click at [306, 149] on p "The project resulted in a 20% improvement in delivery predictability, smoother …" at bounding box center [368, 138] width 377 height 30
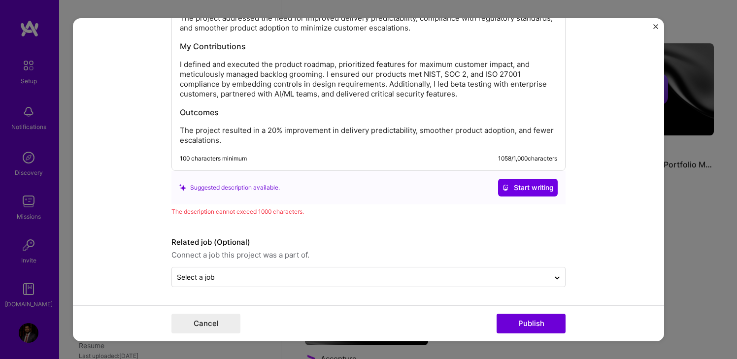
scroll to position [1290, 0]
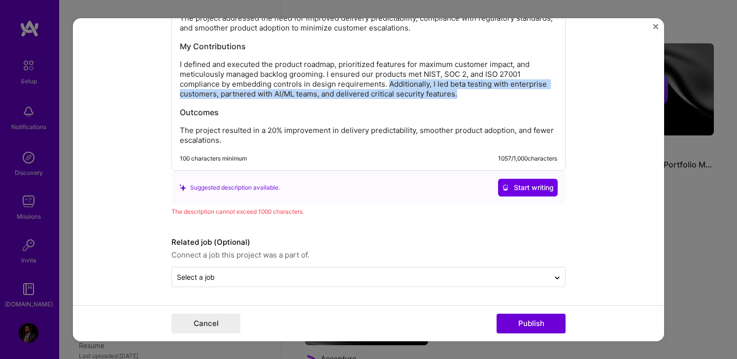
drag, startPoint x: 388, startPoint y: 85, endPoint x: 458, endPoint y: 95, distance: 70.7
click at [458, 95] on p "I defined and executed the product roadmap, prioritized features for maximum cu…" at bounding box center [368, 79] width 377 height 39
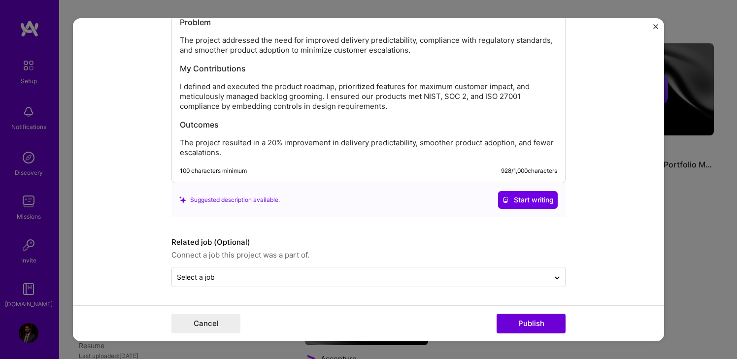
scroll to position [1268, 0]
click at [525, 327] on button "Publish" at bounding box center [531, 324] width 69 height 20
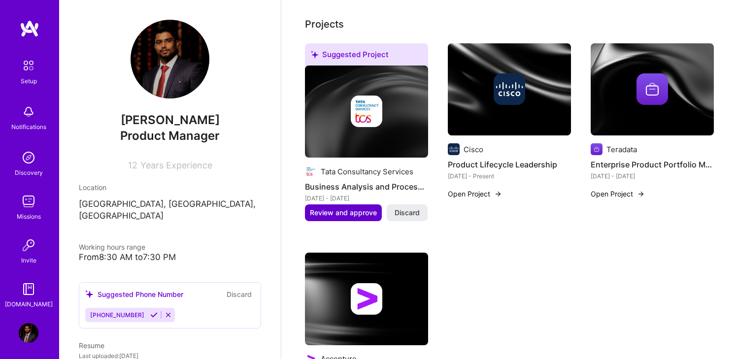
click at [343, 208] on span "Review and approve" at bounding box center [343, 213] width 67 height 10
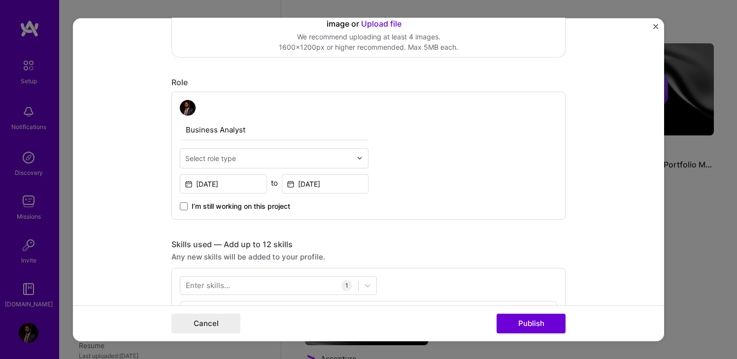
scroll to position [272, 0]
click at [360, 159] on img at bounding box center [360, 158] width 6 height 6
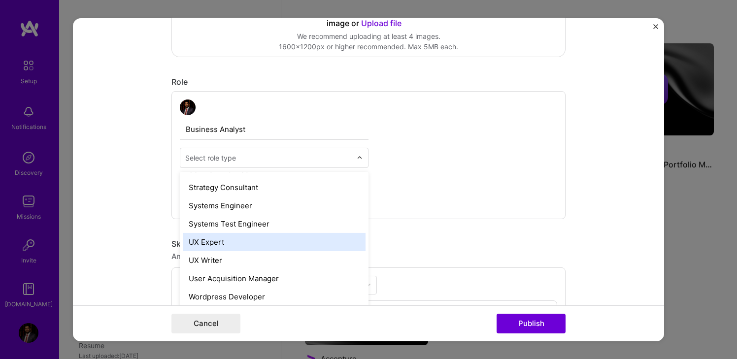
scroll to position [1134, 0]
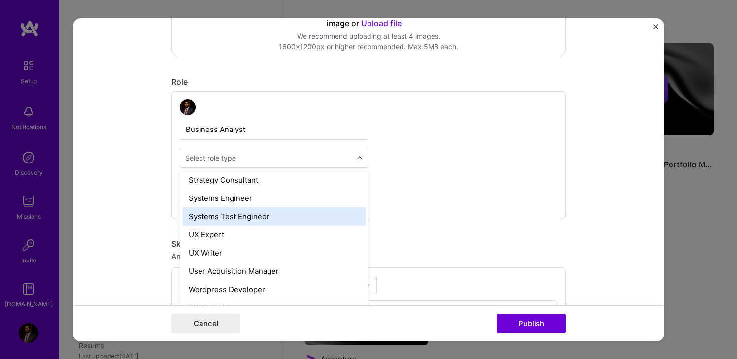
click at [444, 175] on div "Business Analyst option Systems Test Engineer focused, 65 of 70. 70 results ava…" at bounding box center [368, 155] width 394 height 128
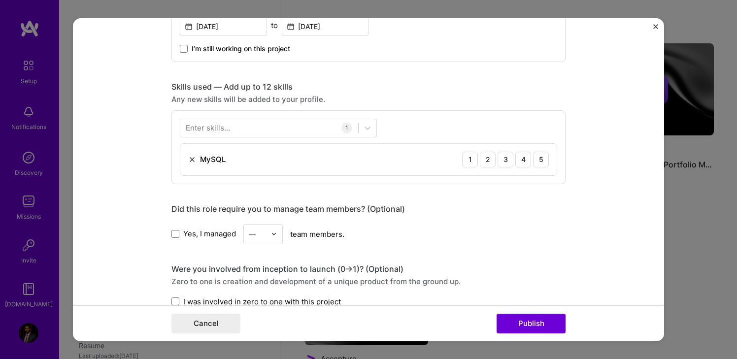
scroll to position [430, 0]
click at [371, 131] on icon at bounding box center [368, 127] width 10 height 10
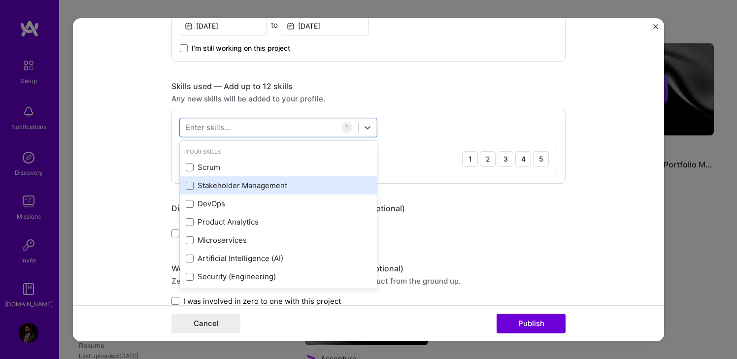
click at [278, 186] on div "Stakeholder Management" at bounding box center [278, 185] width 185 height 10
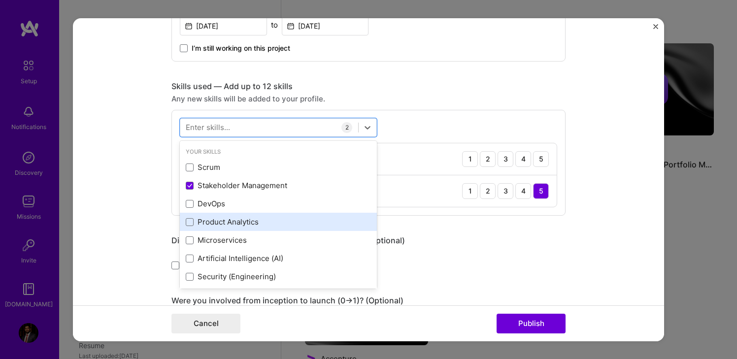
click at [250, 226] on div "Product Analytics" at bounding box center [278, 222] width 185 height 10
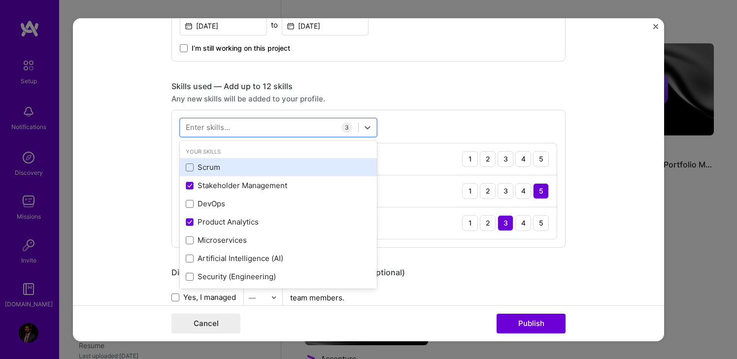
click at [263, 171] on div "Scrum" at bounding box center [278, 167] width 185 height 10
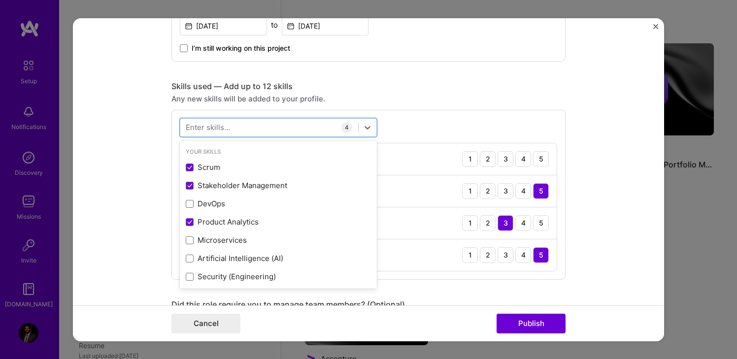
click at [422, 123] on div "option Scrum, selected. option Scrum selected, 0 of 2. 378 results available. U…" at bounding box center [368, 194] width 394 height 170
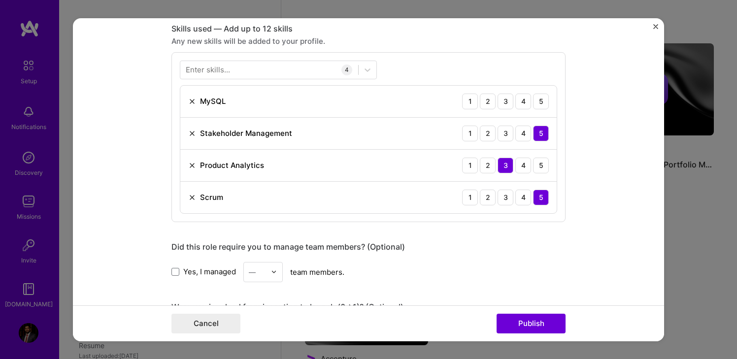
scroll to position [468, 0]
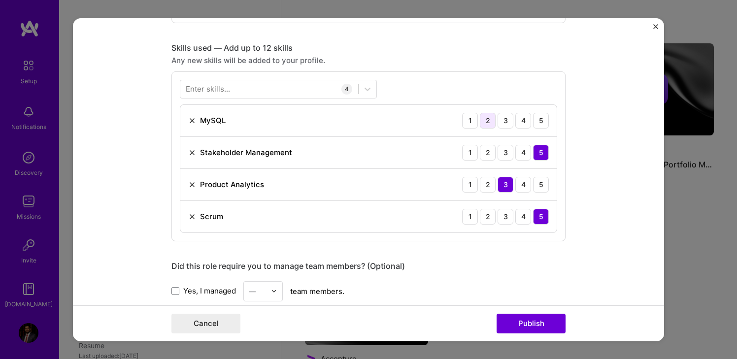
click at [488, 120] on div "2" at bounding box center [488, 120] width 16 height 16
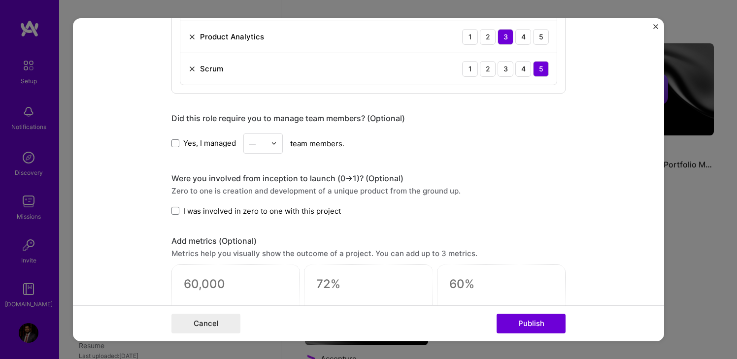
scroll to position [625, 0]
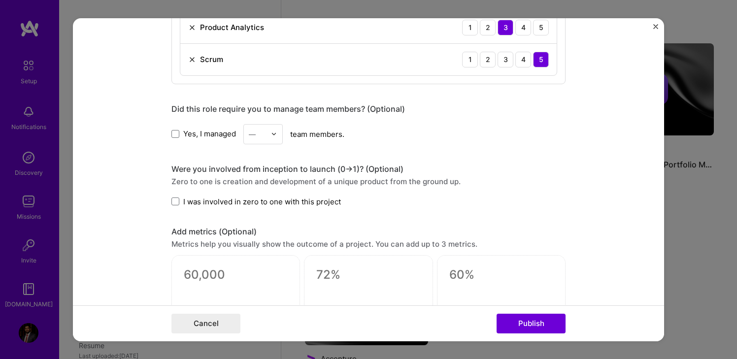
click at [280, 136] on div at bounding box center [276, 133] width 11 height 19
click at [258, 197] on div "3" at bounding box center [263, 196] width 34 height 18
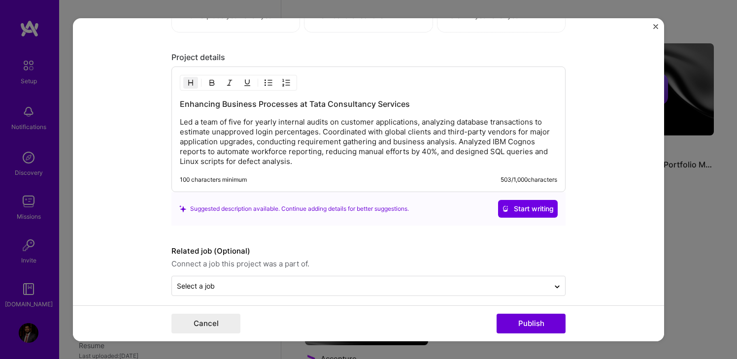
scroll to position [937, 0]
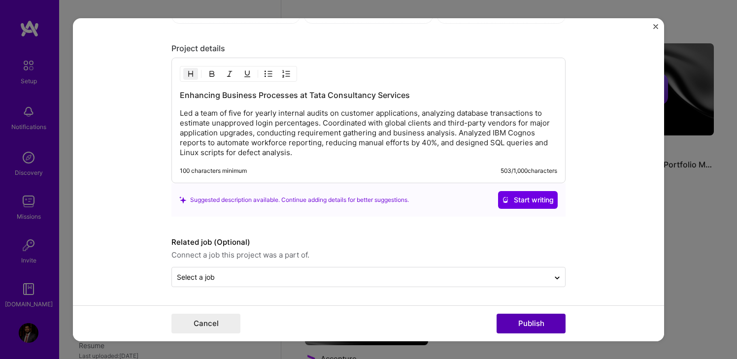
click at [525, 328] on button "Publish" at bounding box center [531, 324] width 69 height 20
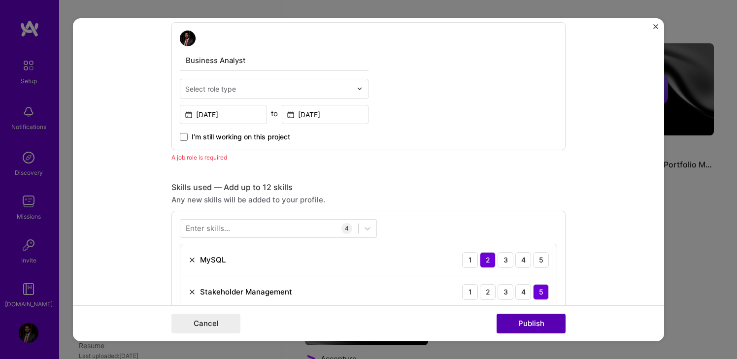
scroll to position [331, 0]
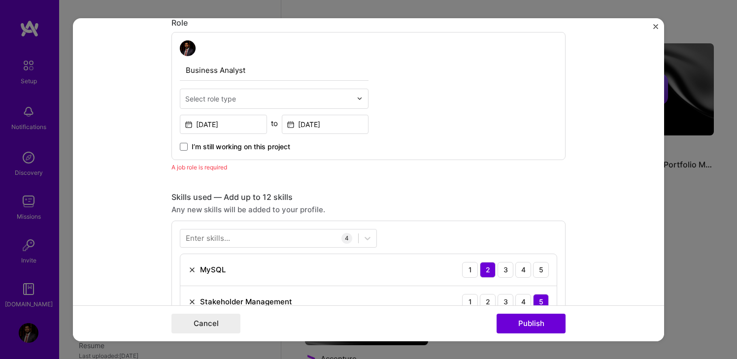
click at [250, 97] on input "text" at bounding box center [268, 98] width 167 height 10
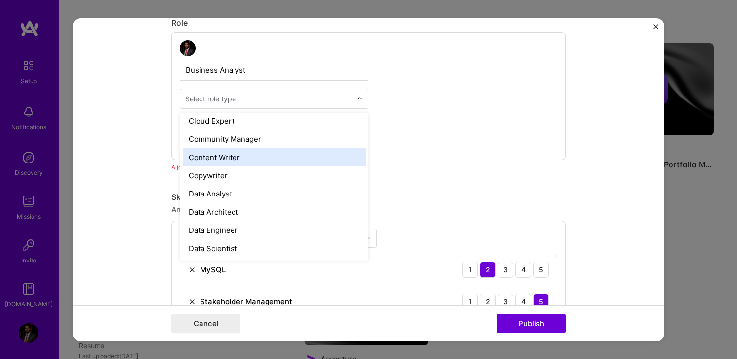
scroll to position [306, 0]
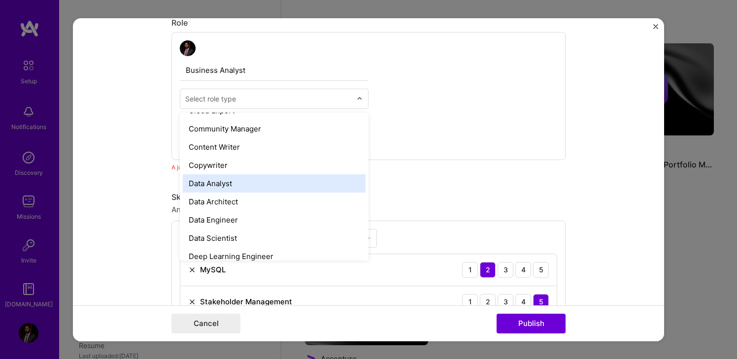
click at [239, 186] on div "Data Analyst" at bounding box center [274, 183] width 183 height 18
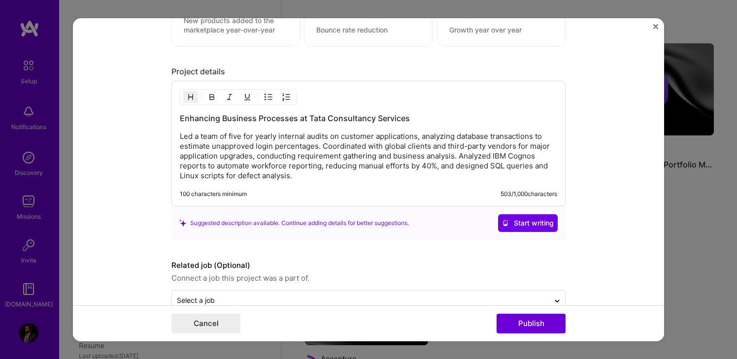
scroll to position [937, 0]
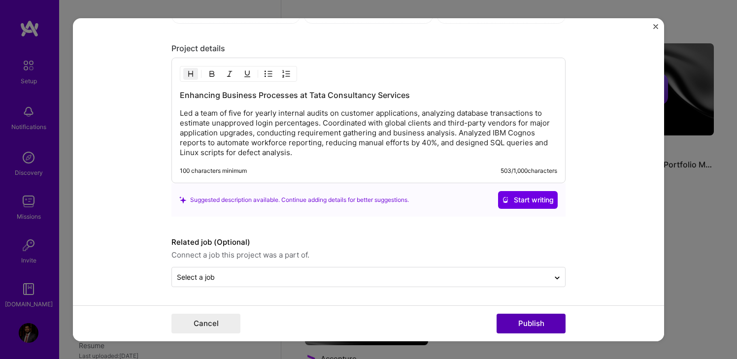
click at [530, 326] on button "Publish" at bounding box center [531, 324] width 69 height 20
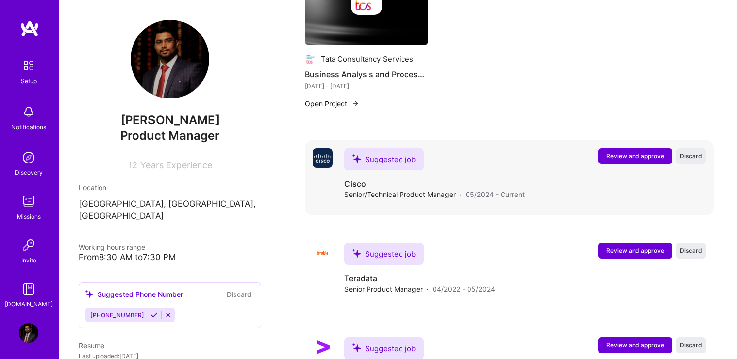
scroll to position [633, 0]
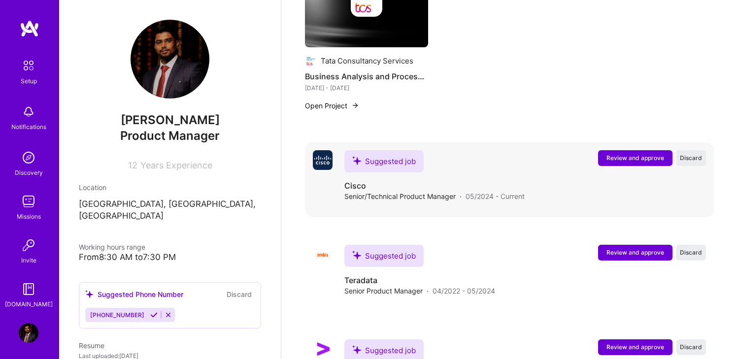
click at [635, 154] on span "Review and approve" at bounding box center [636, 158] width 58 height 8
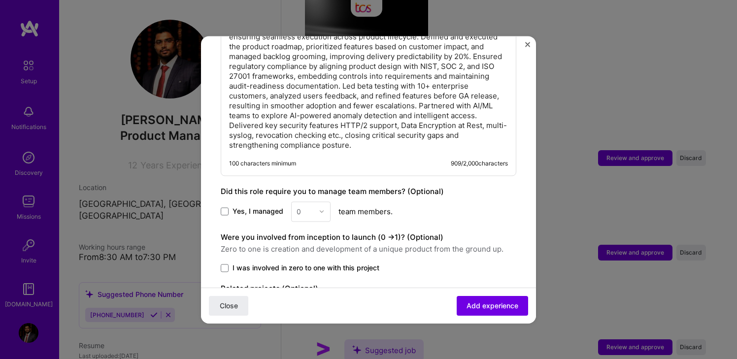
scroll to position [679, 0]
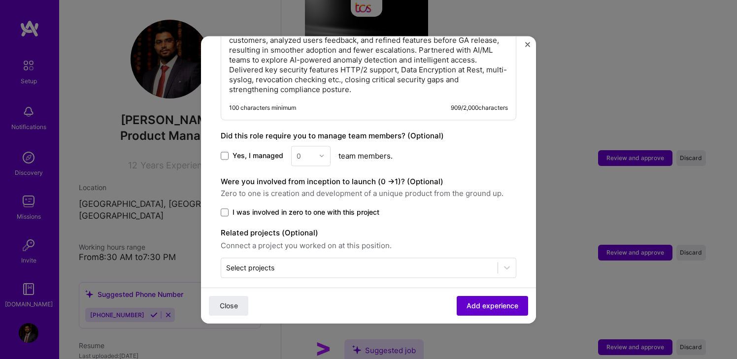
click at [486, 304] on span "Add experience" at bounding box center [493, 306] width 52 height 10
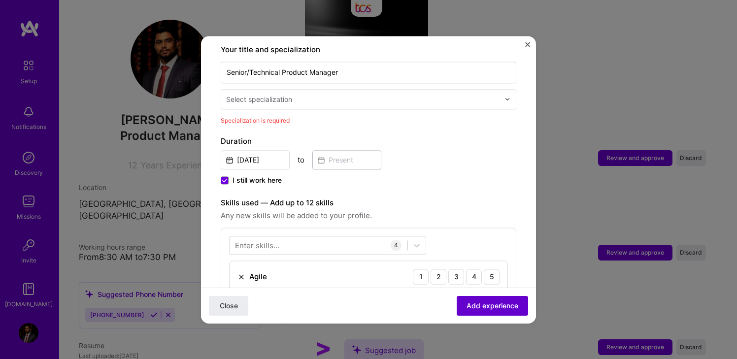
scroll to position [204, 0]
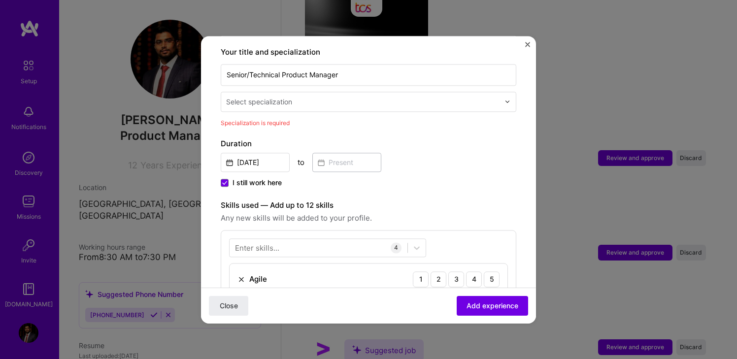
click at [406, 97] on input "text" at bounding box center [363, 102] width 275 height 10
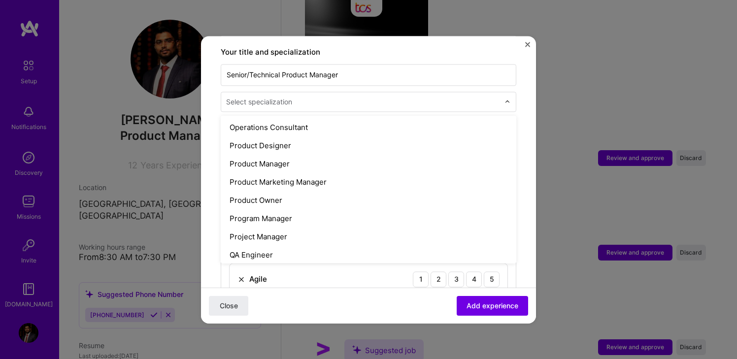
scroll to position [875, 0]
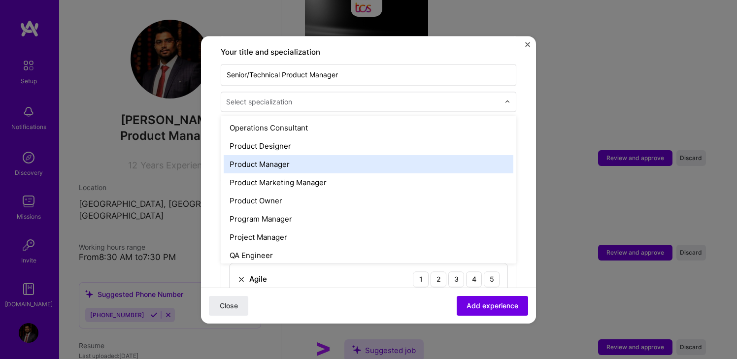
click at [292, 158] on div "Product Manager" at bounding box center [369, 164] width 290 height 18
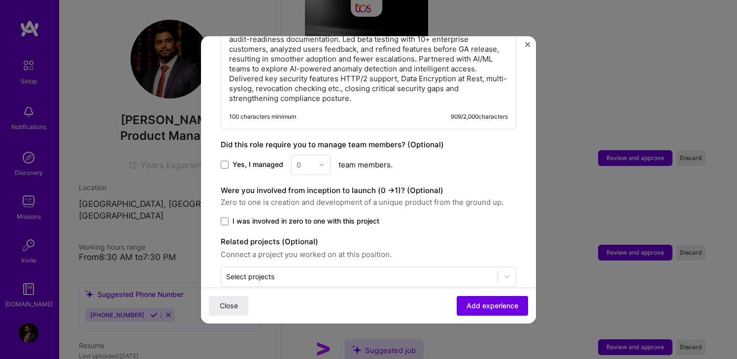
scroll to position [679, 0]
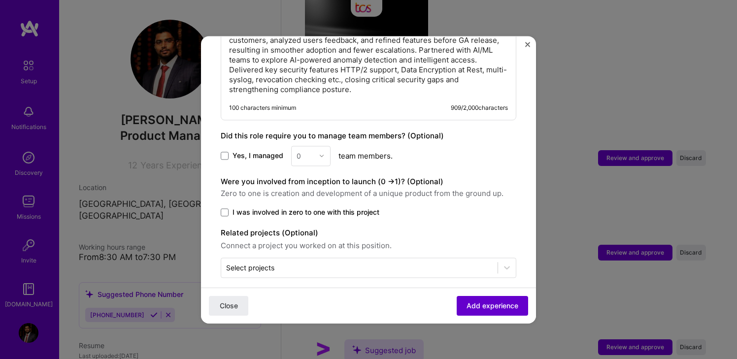
click at [478, 301] on span "Add experience" at bounding box center [493, 306] width 52 height 10
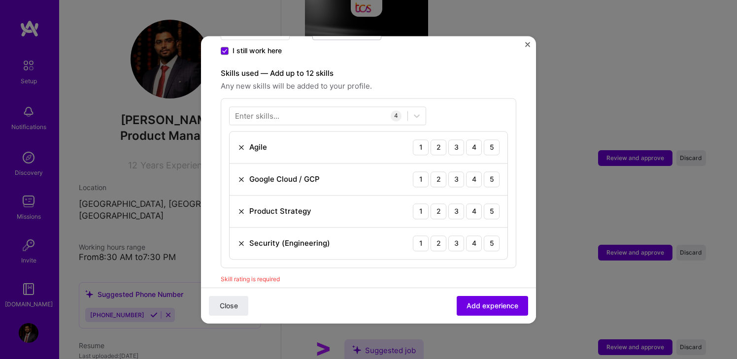
scroll to position [312, 0]
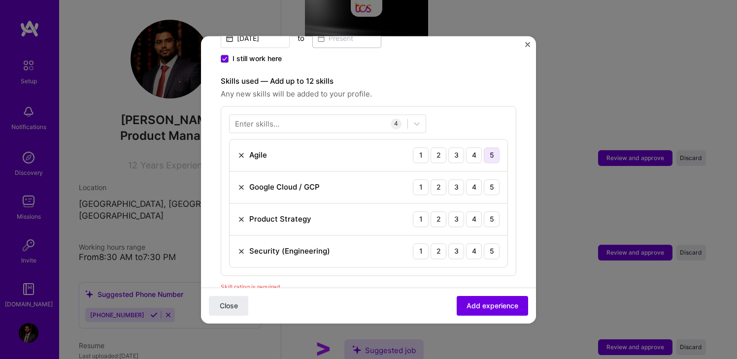
click at [493, 147] on div "5" at bounding box center [492, 155] width 16 height 16
click at [240, 183] on img at bounding box center [241, 187] width 8 height 8
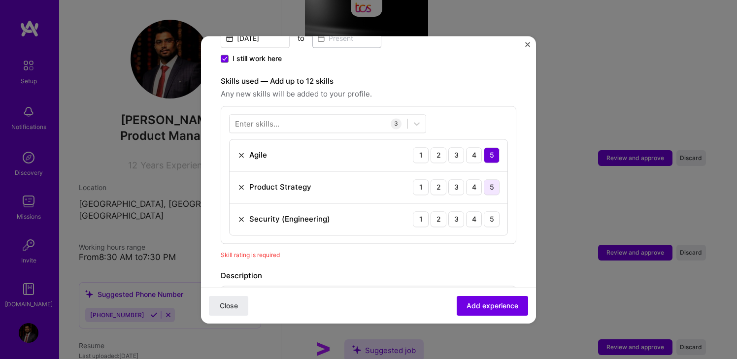
click at [492, 179] on div "5" at bounding box center [492, 187] width 16 height 16
click at [476, 211] on div "4" at bounding box center [474, 219] width 16 height 16
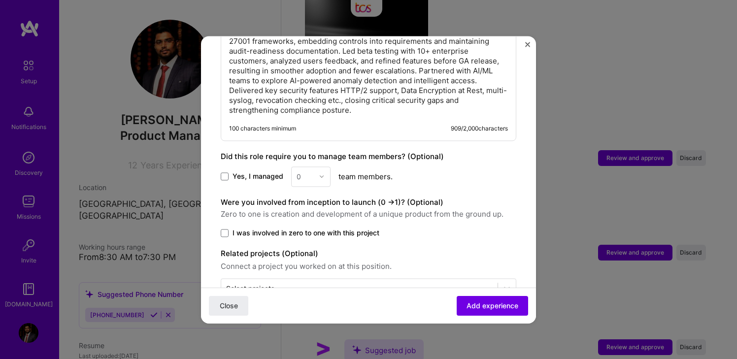
scroll to position [663, 0]
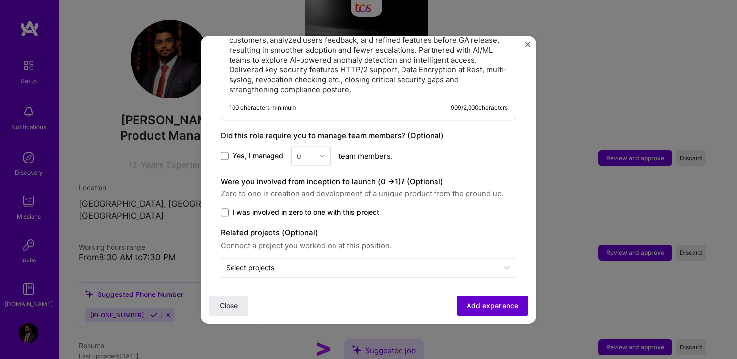
click at [481, 306] on span "Add experience" at bounding box center [493, 306] width 52 height 10
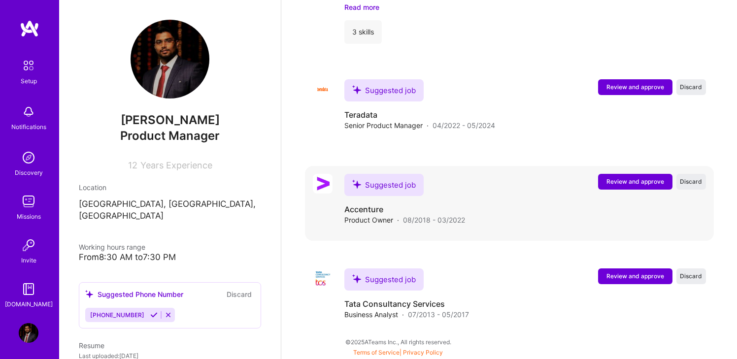
scroll to position [888, 0]
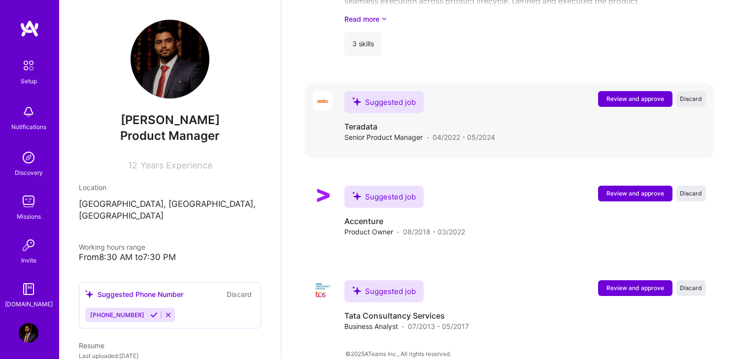
click at [619, 95] on span "Review and approve" at bounding box center [636, 99] width 58 height 8
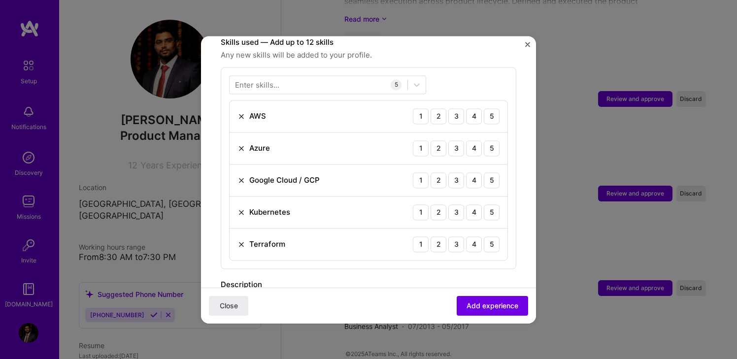
scroll to position [353, 0]
click at [440, 107] on div "2" at bounding box center [439, 114] width 16 height 16
click at [440, 138] on div "2" at bounding box center [439, 146] width 16 height 16
click at [438, 170] on div "2" at bounding box center [439, 178] width 16 height 16
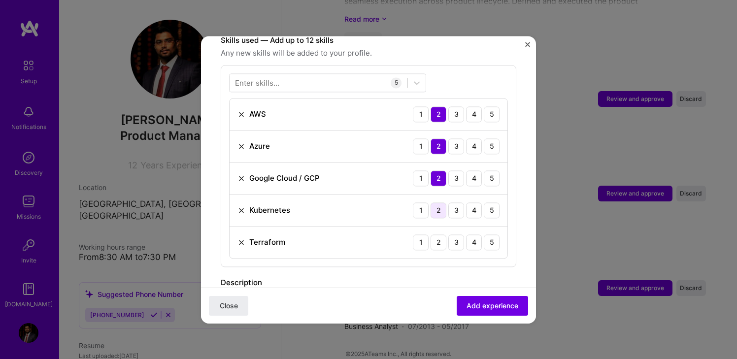
click at [440, 202] on div "2" at bounding box center [439, 210] width 16 height 16
click at [437, 235] on div "2" at bounding box center [439, 243] width 16 height 16
click at [492, 307] on span "Add experience" at bounding box center [493, 306] width 52 height 10
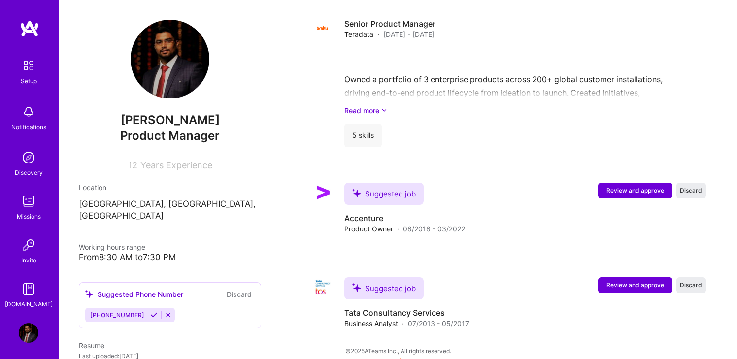
scroll to position [958, 0]
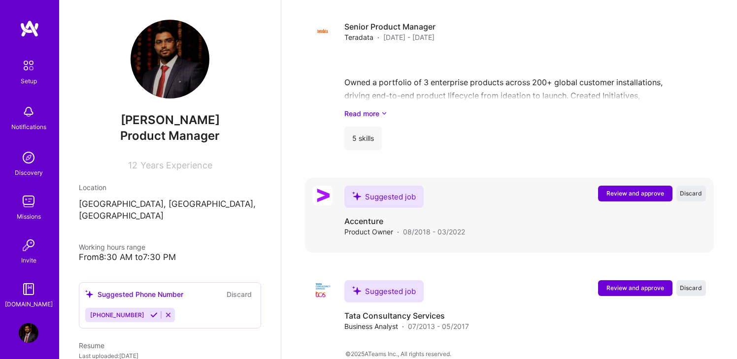
click at [631, 189] on span "Review and approve" at bounding box center [636, 193] width 58 height 8
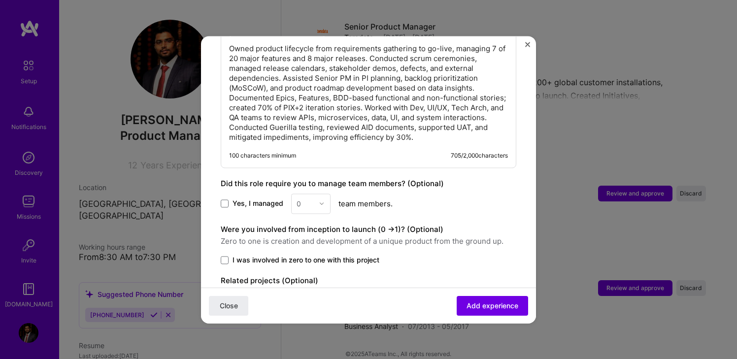
scroll to position [617, 0]
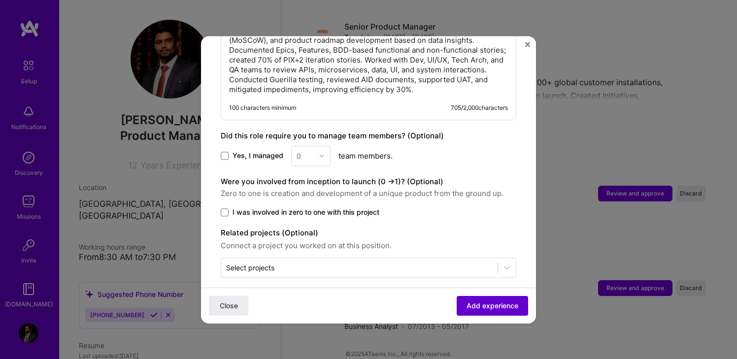
click at [484, 305] on span "Add experience" at bounding box center [493, 306] width 52 height 10
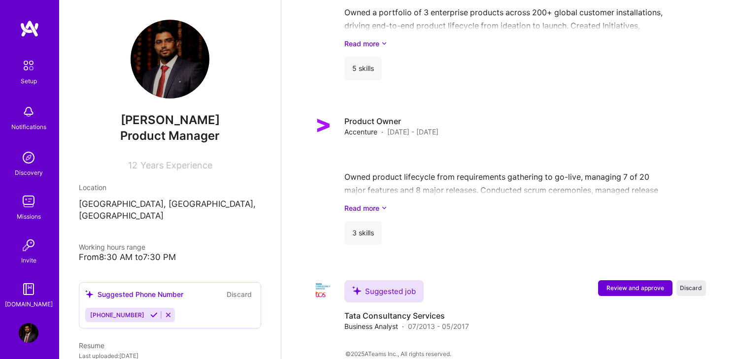
scroll to position [1013, 0]
click at [632, 284] on span "Review and approve" at bounding box center [636, 288] width 58 height 8
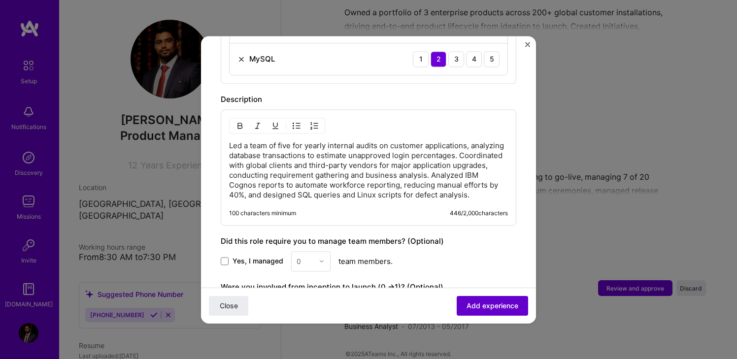
click at [487, 309] on span "Add experience" at bounding box center [493, 306] width 52 height 10
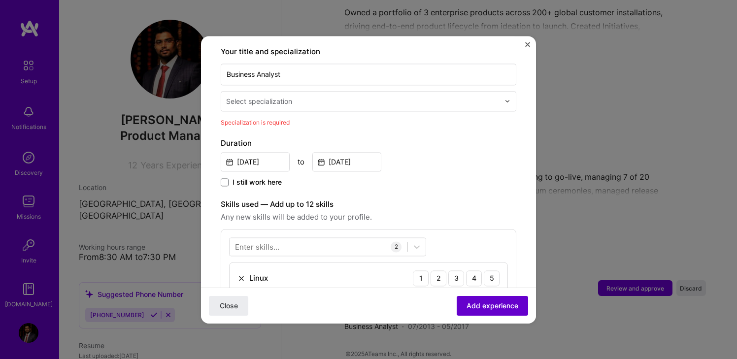
scroll to position [204, 0]
click at [406, 97] on input "text" at bounding box center [363, 102] width 275 height 10
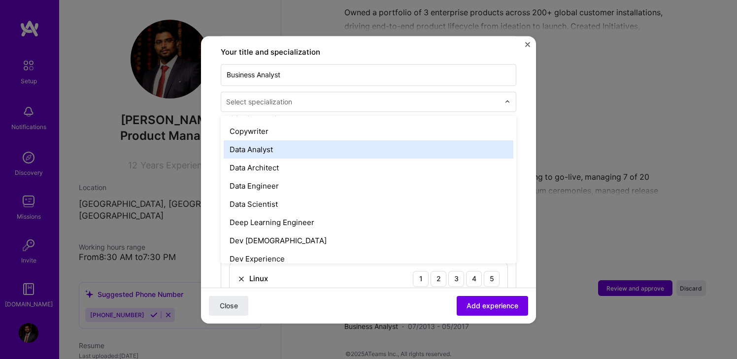
scroll to position [346, 0]
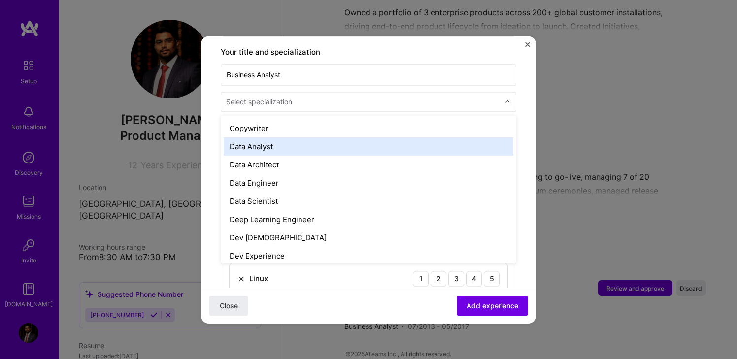
click at [276, 139] on div "Data Analyst" at bounding box center [369, 146] width 290 height 18
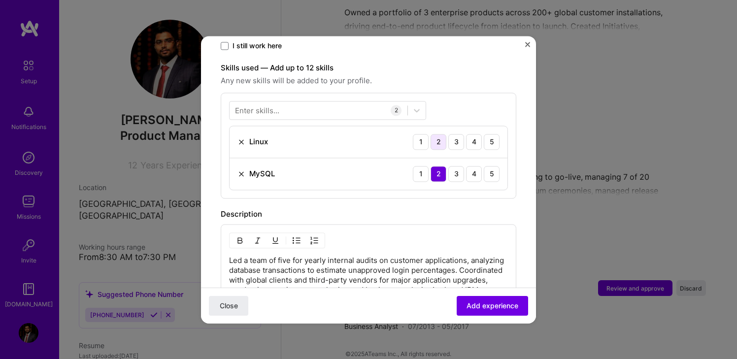
scroll to position [325, 0]
click at [240, 138] on img at bounding box center [241, 142] width 8 height 8
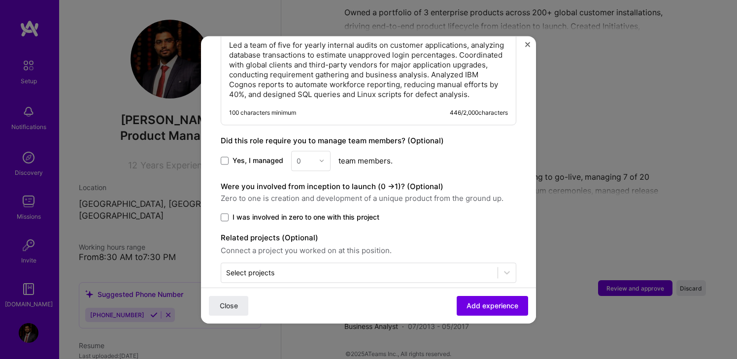
scroll to position [513, 0]
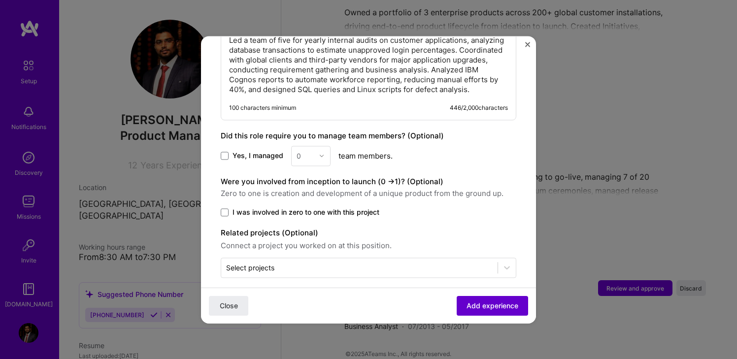
click at [491, 306] on span "Add experience" at bounding box center [493, 306] width 52 height 10
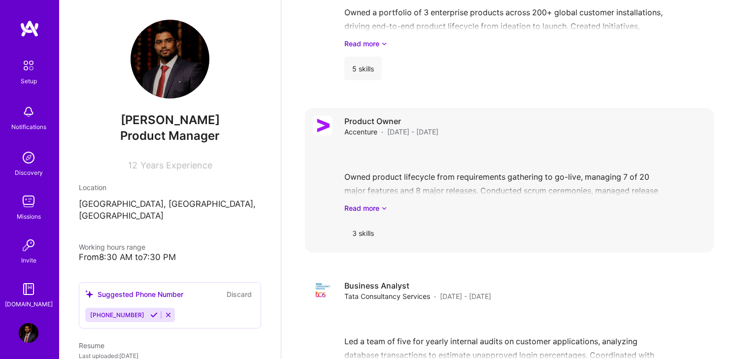
scroll to position [1083, 0]
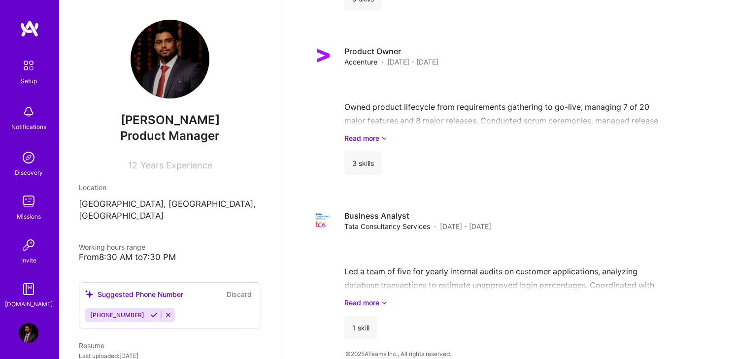
click at [179, 252] on div "From 8:30 AM to 7:30 PM" at bounding box center [170, 257] width 182 height 10
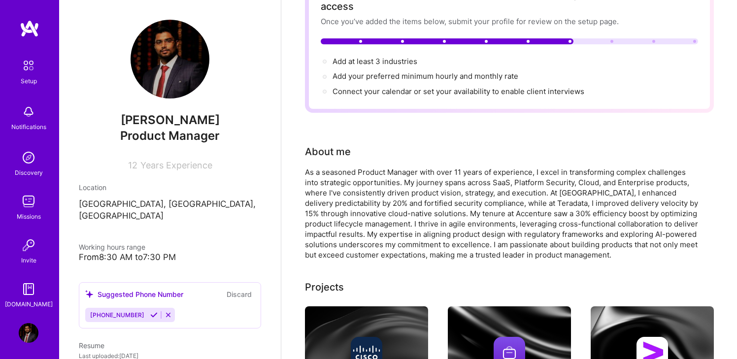
scroll to position [0, 0]
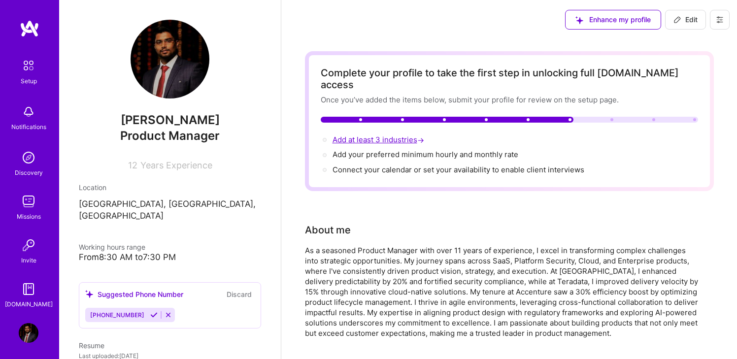
click at [400, 135] on span "Add at least 3 industries →" at bounding box center [380, 139] width 94 height 9
select select "US"
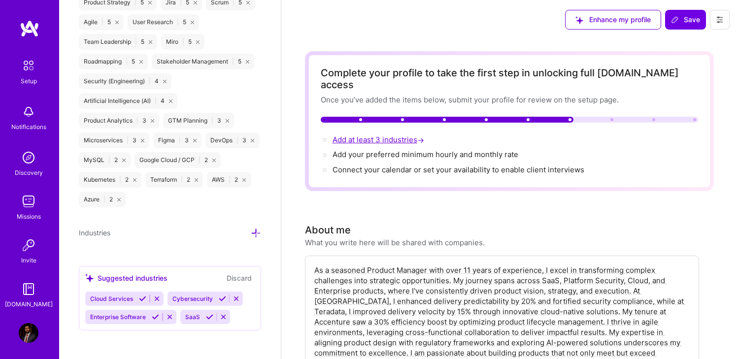
scroll to position [875, 0]
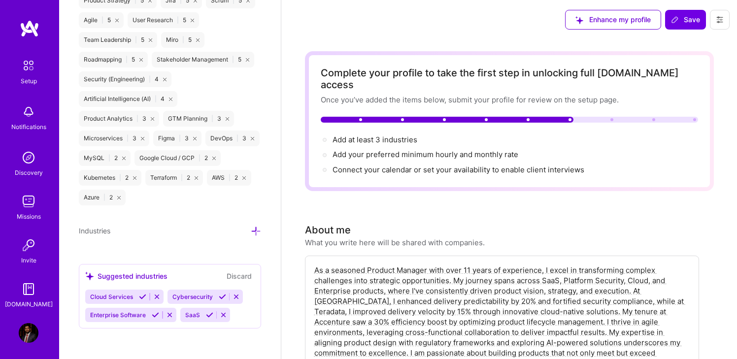
click at [256, 232] on icon at bounding box center [256, 231] width 10 height 10
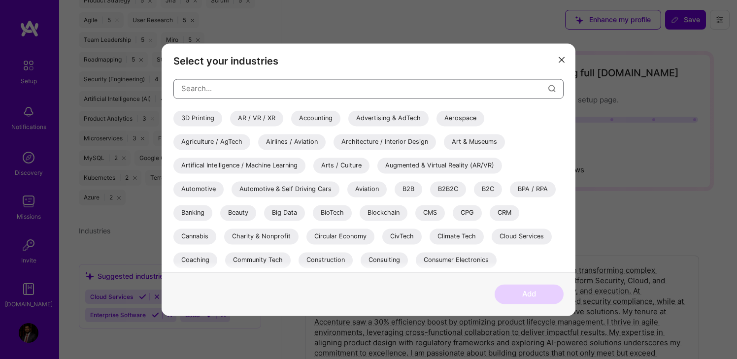
click at [233, 89] on input "modal" at bounding box center [364, 88] width 367 height 25
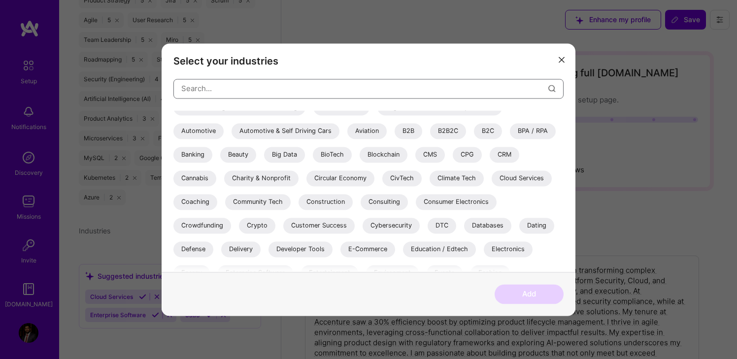
scroll to position [57, 0]
click at [410, 135] on div "B2B" at bounding box center [409, 133] width 28 height 16
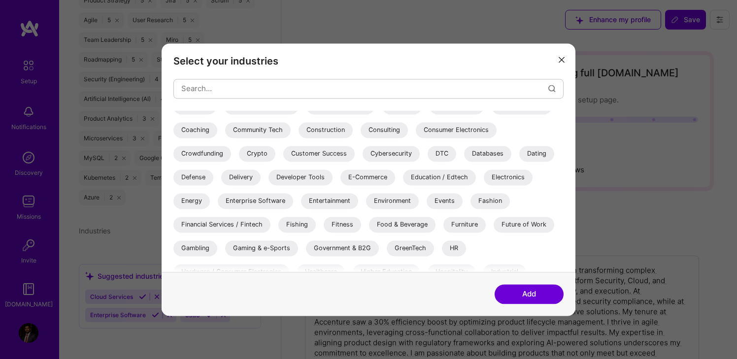
scroll to position [141, 0]
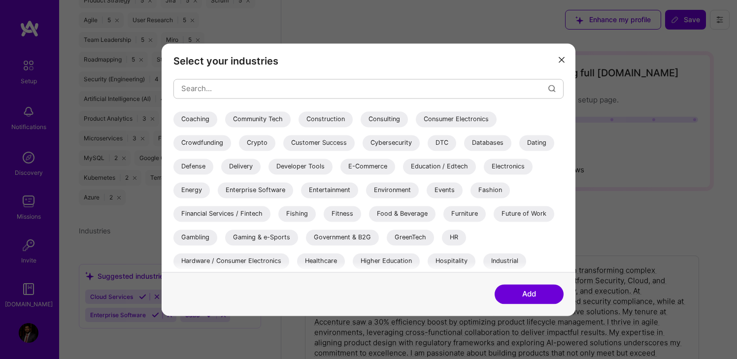
click at [429, 168] on div "Education / Edtech" at bounding box center [439, 167] width 73 height 16
click at [272, 191] on div "Enterprise Software" at bounding box center [255, 190] width 75 height 16
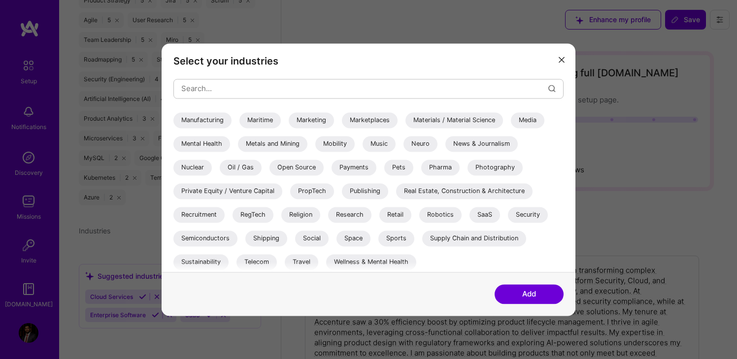
scroll to position [331, 0]
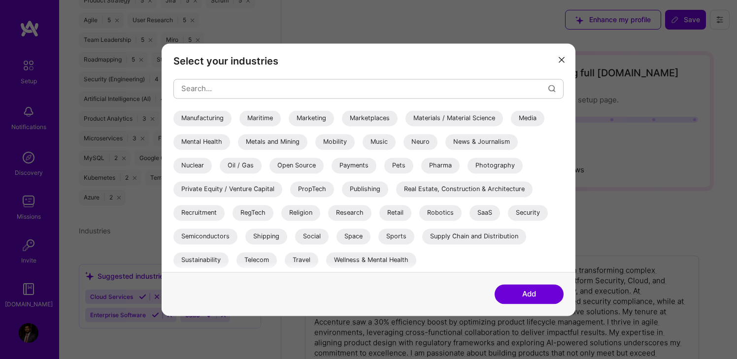
click at [488, 212] on div "SaaS" at bounding box center [485, 213] width 31 height 16
click at [536, 212] on div "Security" at bounding box center [528, 213] width 40 height 16
click at [526, 292] on button "Add" at bounding box center [529, 294] width 69 height 20
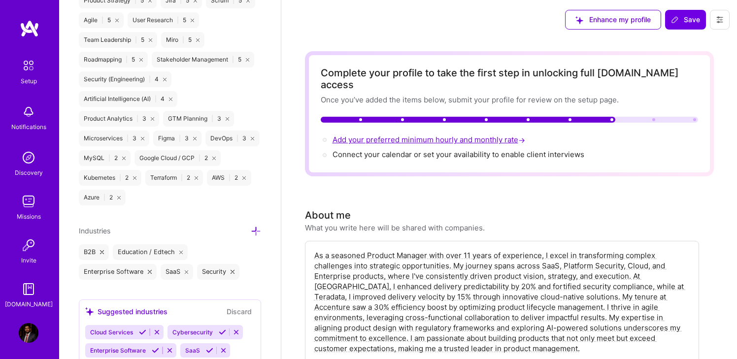
click at [423, 135] on span "Add your preferred minimum hourly and monthly rate →" at bounding box center [430, 139] width 195 height 9
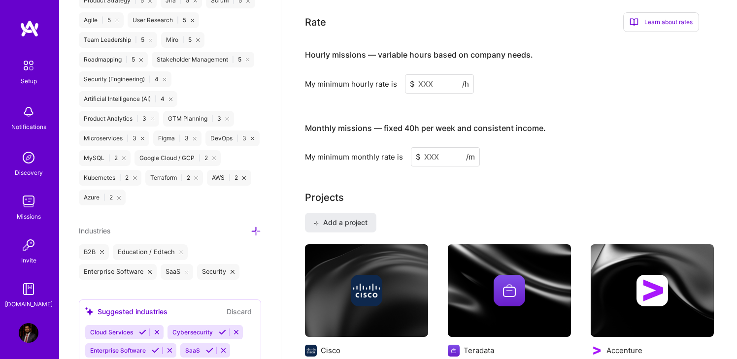
scroll to position [611, 0]
click at [431, 74] on input at bounding box center [439, 83] width 69 height 19
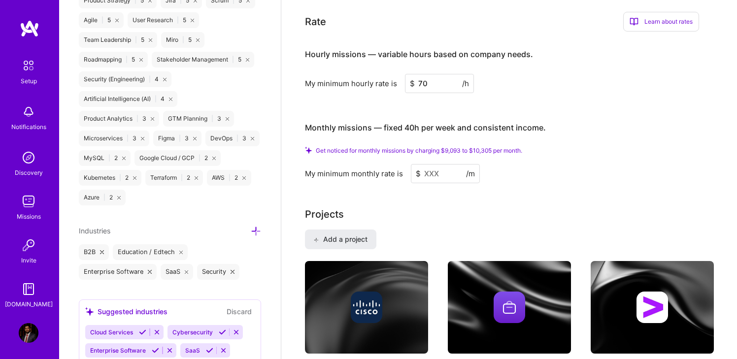
type input "70"
click at [433, 164] on input at bounding box center [445, 173] width 69 height 19
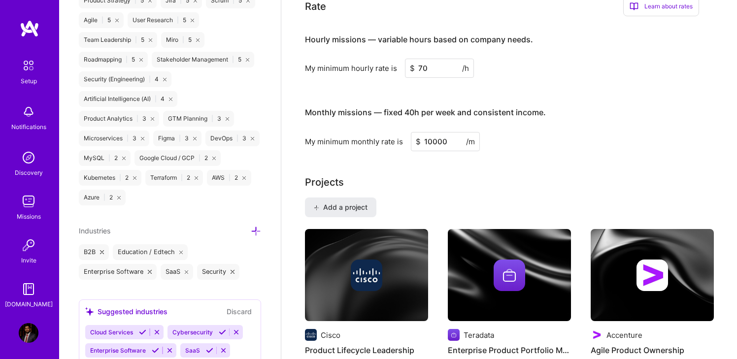
type input "10000"
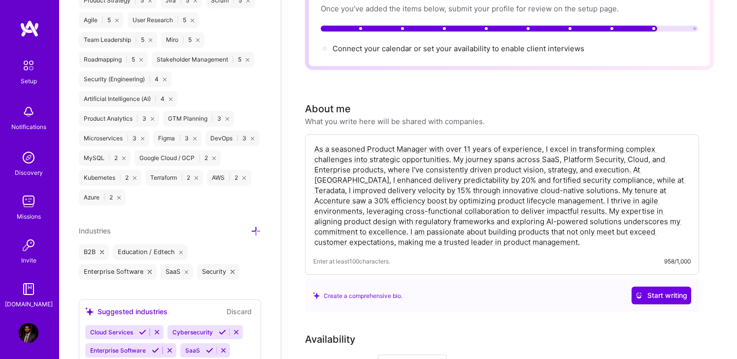
scroll to position [0, 0]
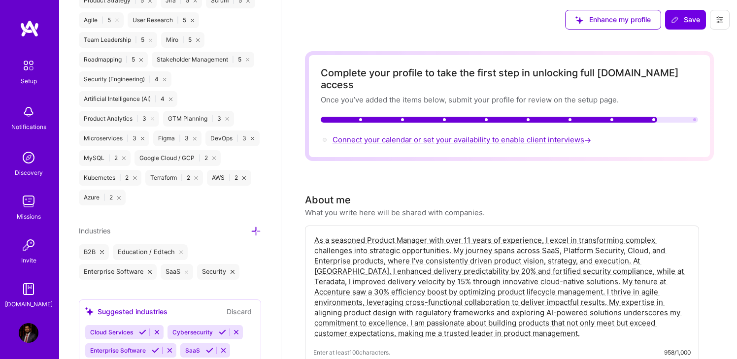
click at [467, 135] on span "Connect your calendar or set your availability to enable client interviews →" at bounding box center [463, 139] width 261 height 9
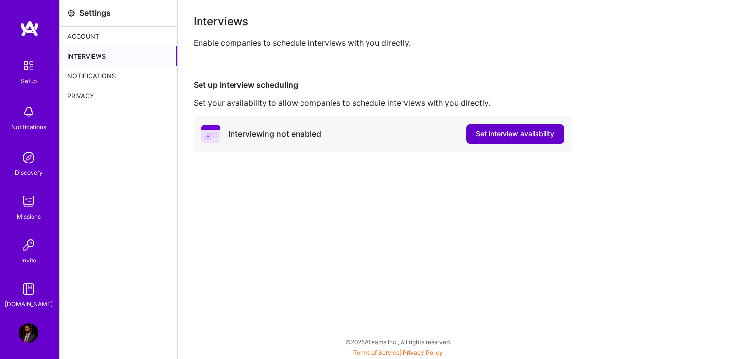
click at [499, 132] on span "Set interview availability" at bounding box center [515, 134] width 78 height 10
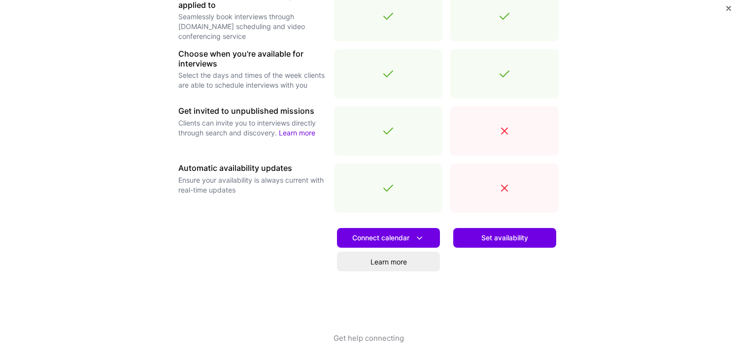
scroll to position [330, 0]
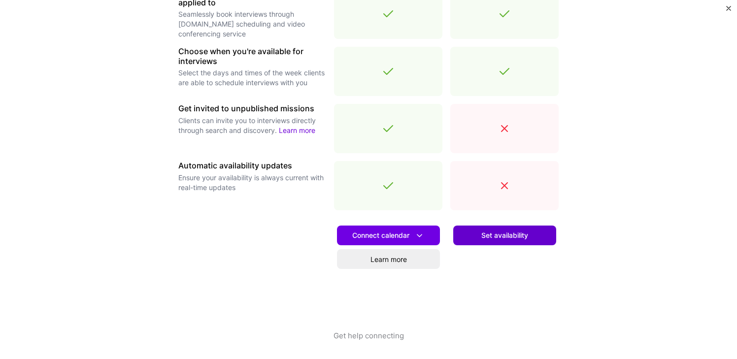
click at [503, 235] on span "Set availability" at bounding box center [504, 236] width 47 height 10
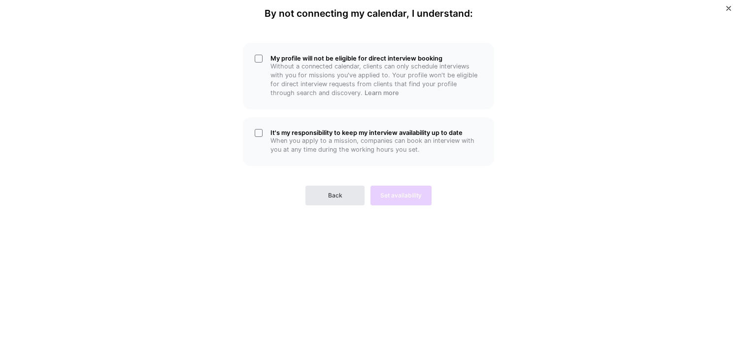
click at [332, 194] on span "Back" at bounding box center [335, 195] width 14 height 9
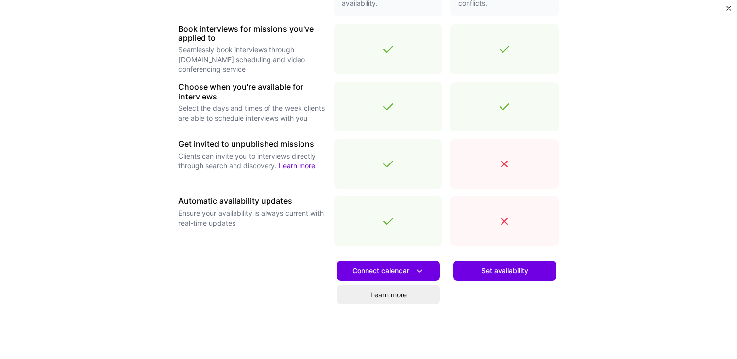
scroll to position [299, 0]
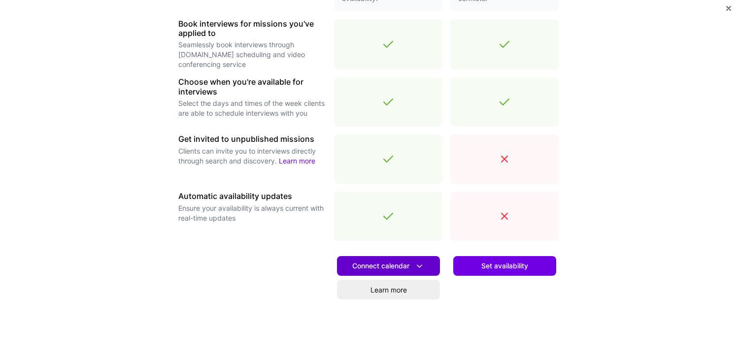
click at [389, 268] on span "Connect calendar" at bounding box center [388, 266] width 72 height 10
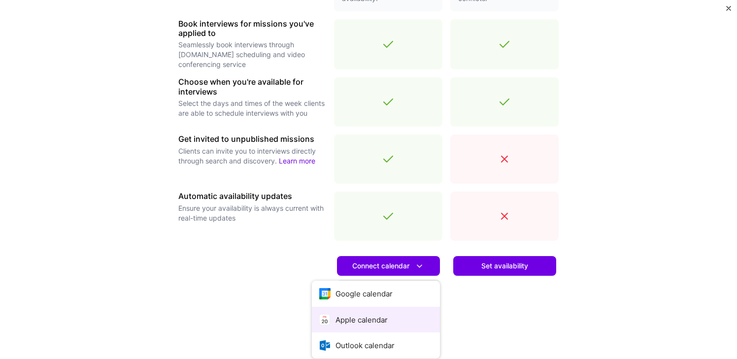
scroll to position [331, 0]
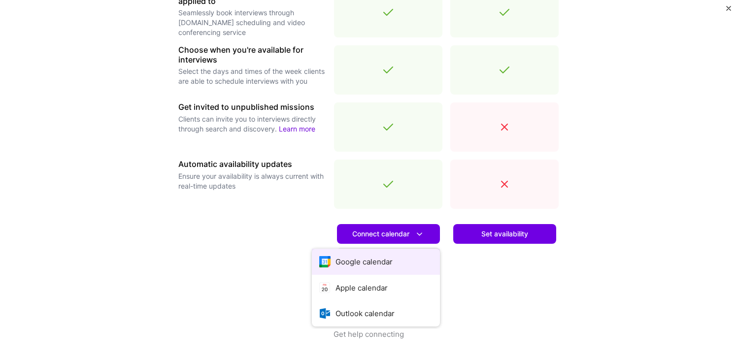
click at [379, 262] on button "Google calendar" at bounding box center [376, 262] width 128 height 26
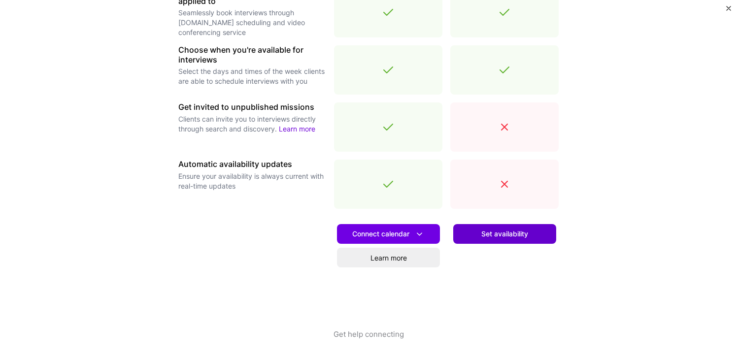
click at [496, 236] on span "Set availability" at bounding box center [504, 234] width 47 height 10
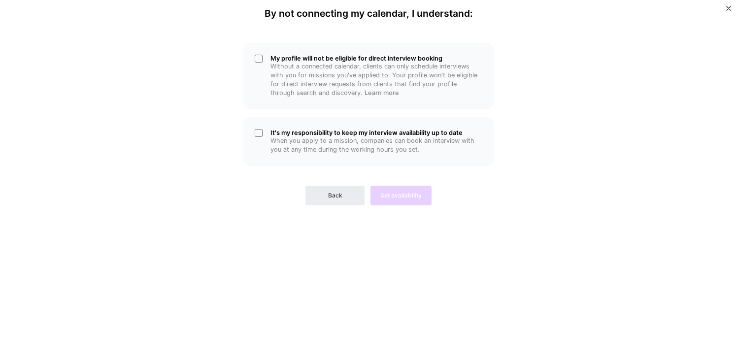
scroll to position [0, 0]
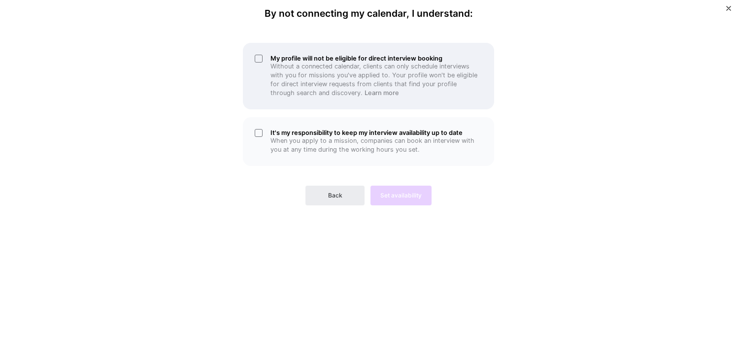
click at [264, 57] on div "My profile will not be eligible for direct interview booking Without a connecte…" at bounding box center [368, 76] width 251 height 67
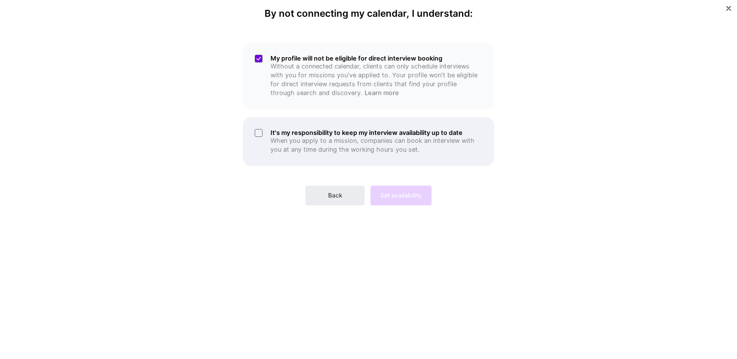
click at [257, 136] on div "It's my responsibility to keep my interview availability up to date When you ap…" at bounding box center [368, 141] width 251 height 49
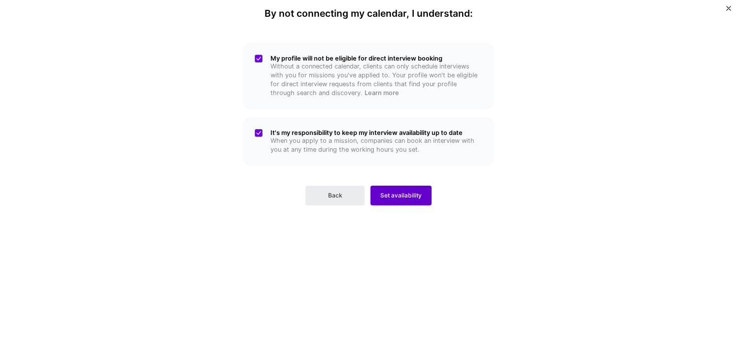
click at [403, 196] on span "Set availability" at bounding box center [400, 195] width 41 height 9
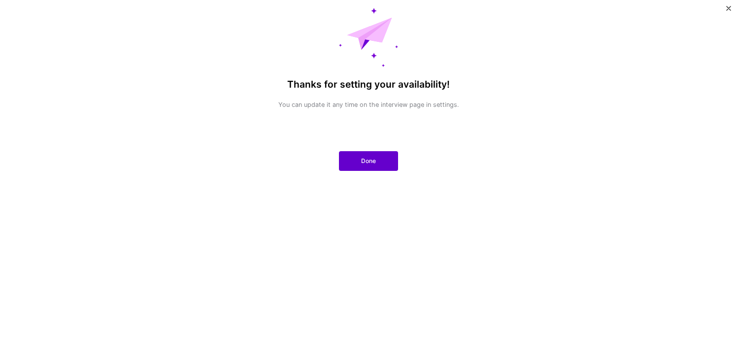
click at [378, 158] on button "Done" at bounding box center [368, 161] width 59 height 20
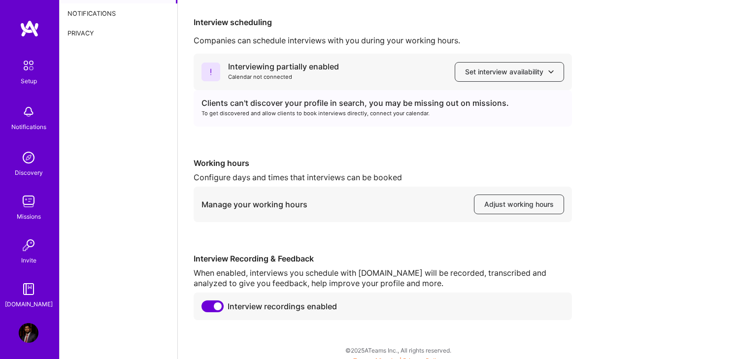
scroll to position [71, 0]
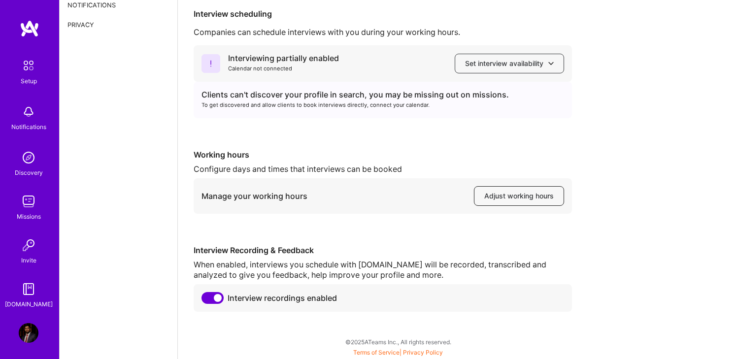
click at [503, 199] on span "Adjust working hours" at bounding box center [518, 196] width 69 height 10
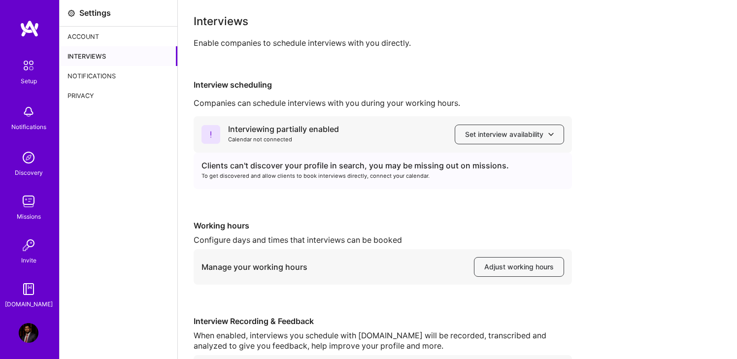
click at [27, 200] on img at bounding box center [29, 202] width 20 height 20
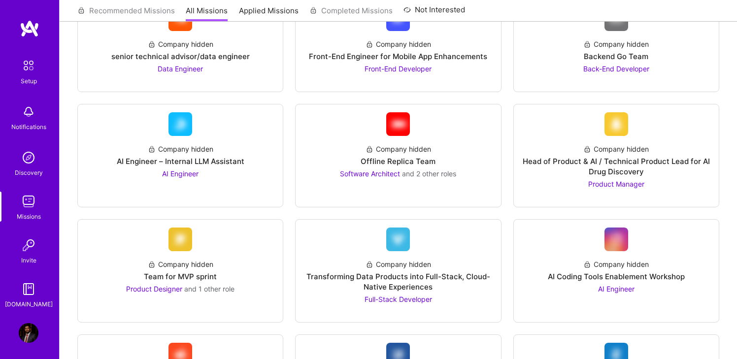
scroll to position [377, 0]
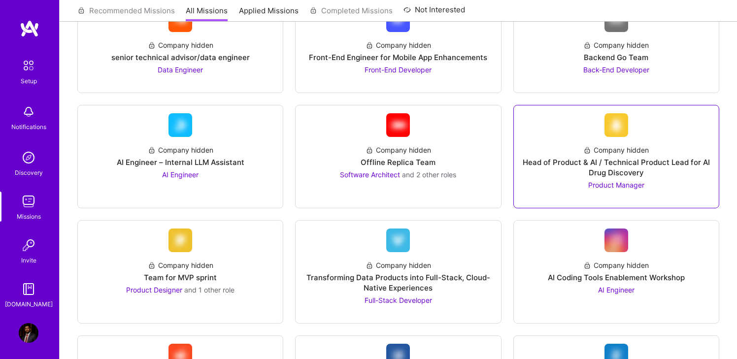
click at [611, 165] on div "Head of Product & AI / Technical Product Lead for AI Drug Discovery" at bounding box center [616, 167] width 189 height 21
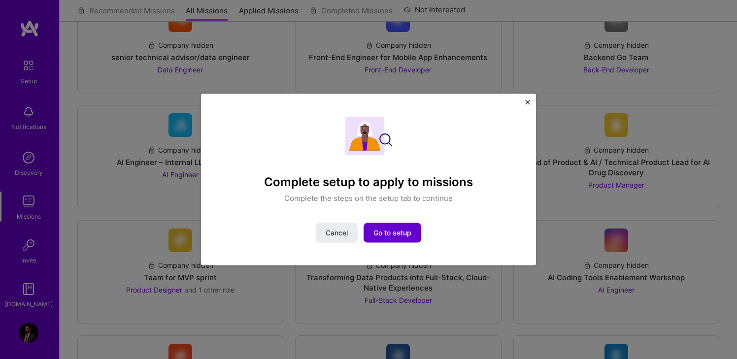
click at [396, 236] on span "Go to setup" at bounding box center [392, 233] width 38 height 10
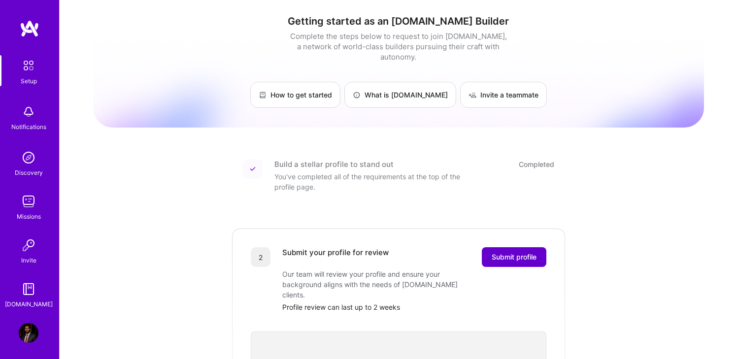
click at [509, 252] on span "Submit profile" at bounding box center [514, 257] width 45 height 10
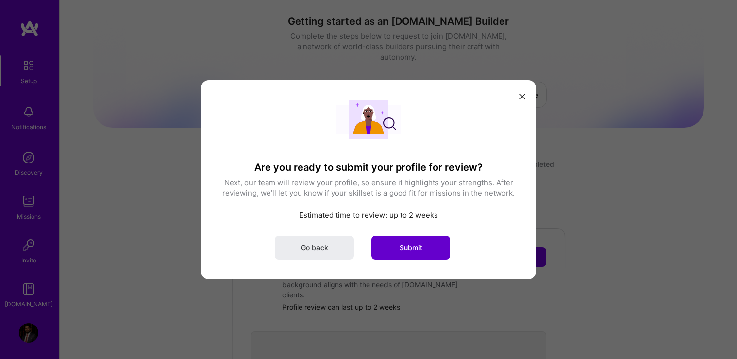
click at [418, 252] on span "Submit" at bounding box center [411, 247] width 23 height 10
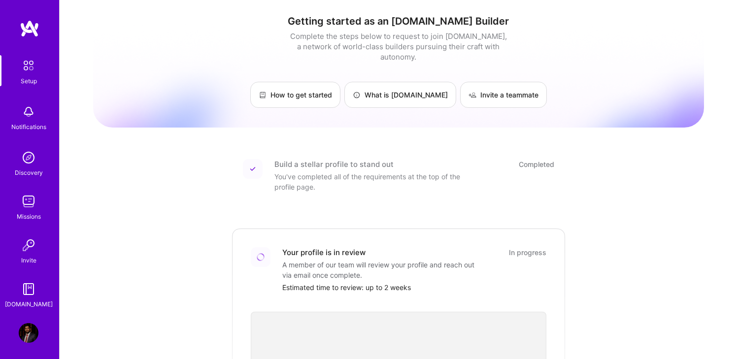
click at [26, 203] on img at bounding box center [29, 202] width 20 height 20
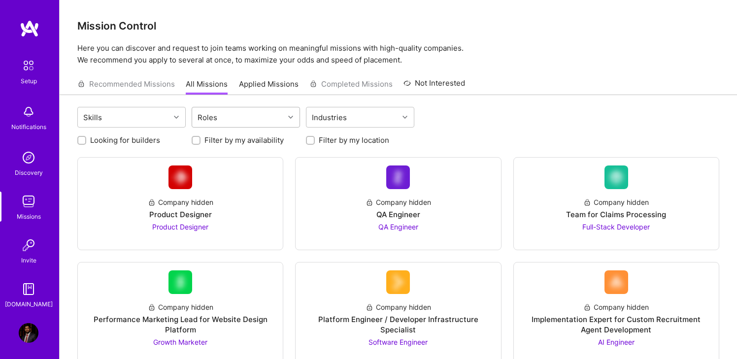
click at [293, 120] on div at bounding box center [291, 117] width 15 height 13
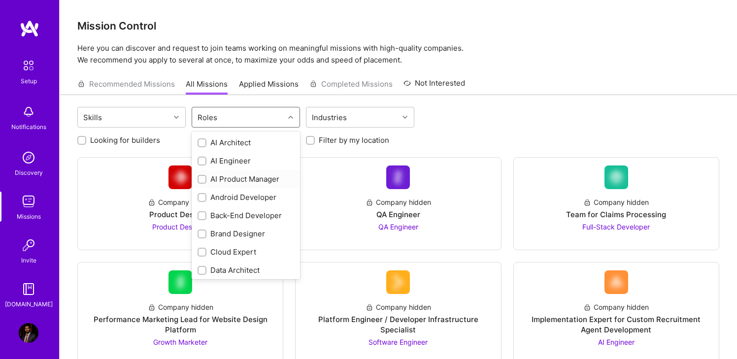
click at [204, 178] on input "checkbox" at bounding box center [203, 179] width 7 height 7
checkbox input "true"
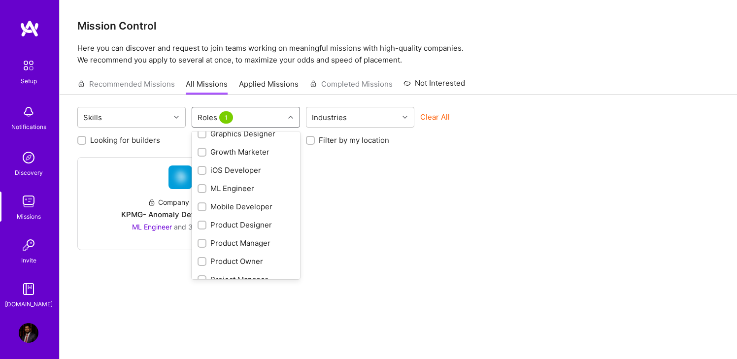
scroll to position [266, 0]
click at [200, 244] on input "checkbox" at bounding box center [203, 242] width 7 height 7
checkbox input "true"
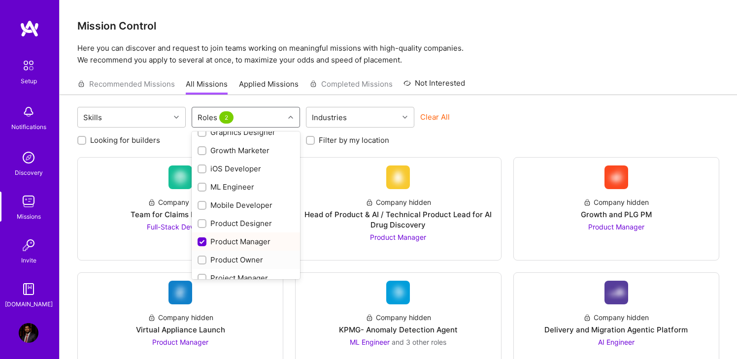
click at [202, 265] on label at bounding box center [202, 260] width 9 height 10
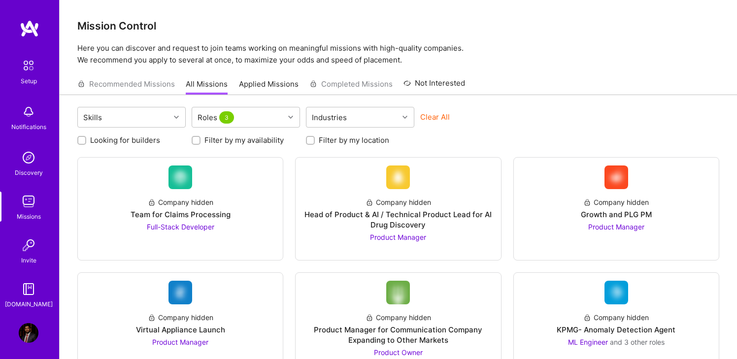
click at [531, 115] on div "Skills Roles 3 Industries Clear All" at bounding box center [398, 118] width 642 height 23
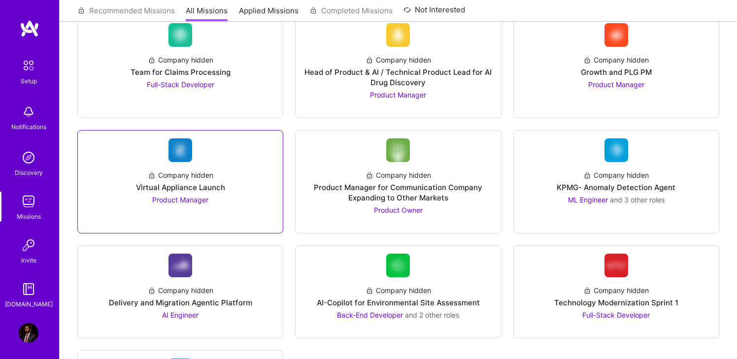
scroll to position [135, 0]
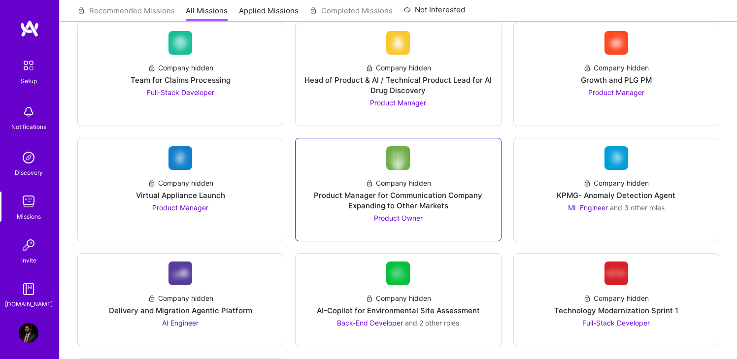
click at [391, 220] on span "Product Owner" at bounding box center [398, 218] width 49 height 8
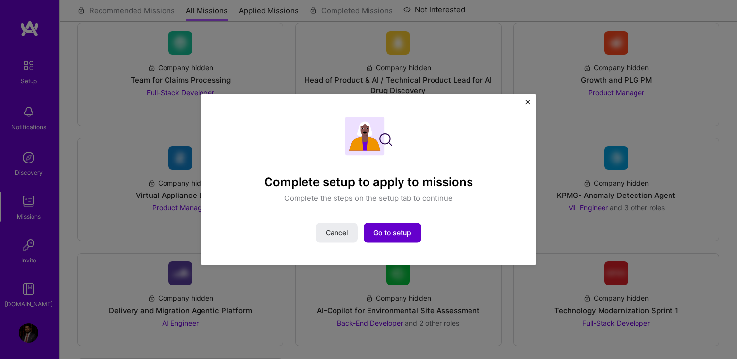
click at [392, 238] on button "Go to setup" at bounding box center [393, 233] width 58 height 20
